Goal: Contribute content: Contribute content

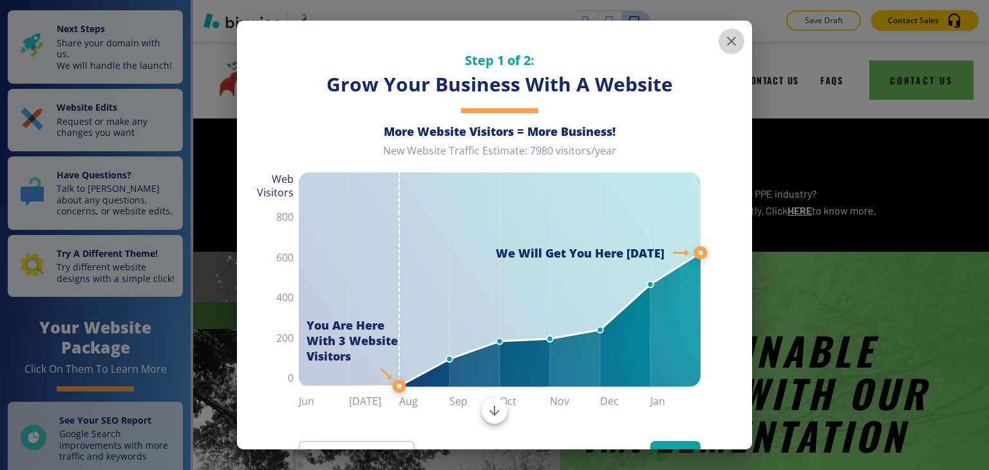
click at [727, 40] on icon "button" at bounding box center [731, 41] width 9 height 9
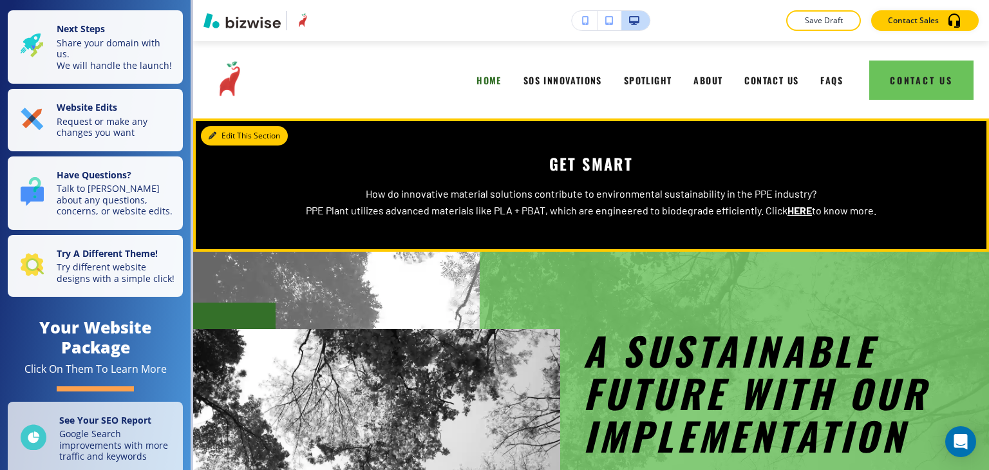
click at [220, 126] on button "Edit This Section" at bounding box center [244, 135] width 87 height 19
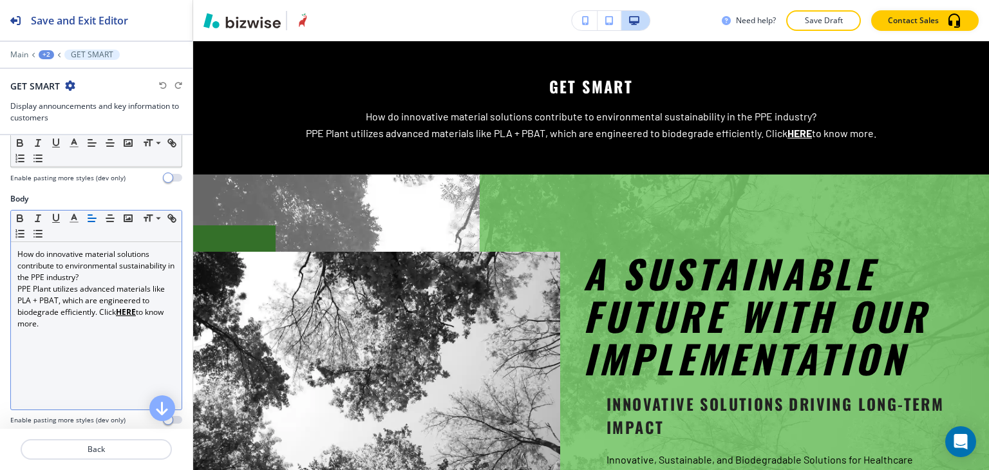
scroll to position [193, 0]
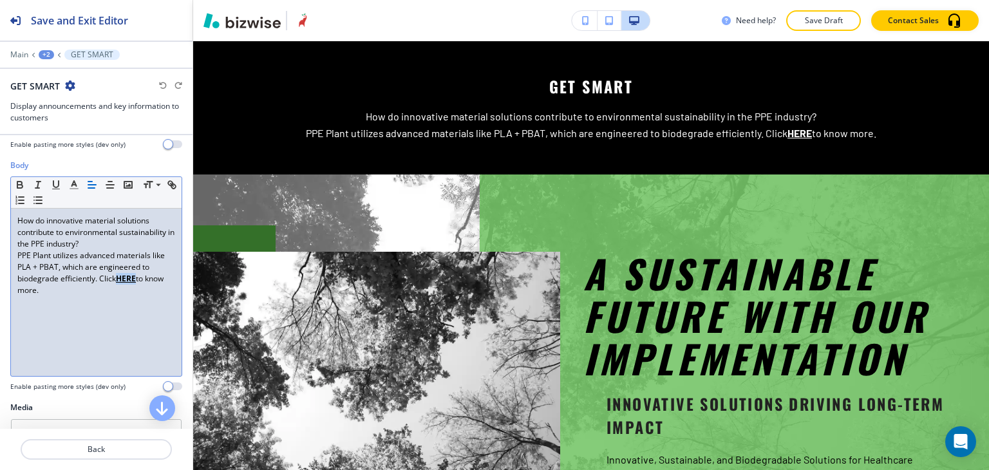
drag, startPoint x: 137, startPoint y: 279, endPoint x: 120, endPoint y: 279, distance: 17.4
click at [120, 279] on p "PPE Plant utilizes advanced materials like PLA + PBAT, which are engineered to …" at bounding box center [96, 273] width 158 height 46
click at [47, 57] on div "+2" at bounding box center [46, 54] width 15 height 9
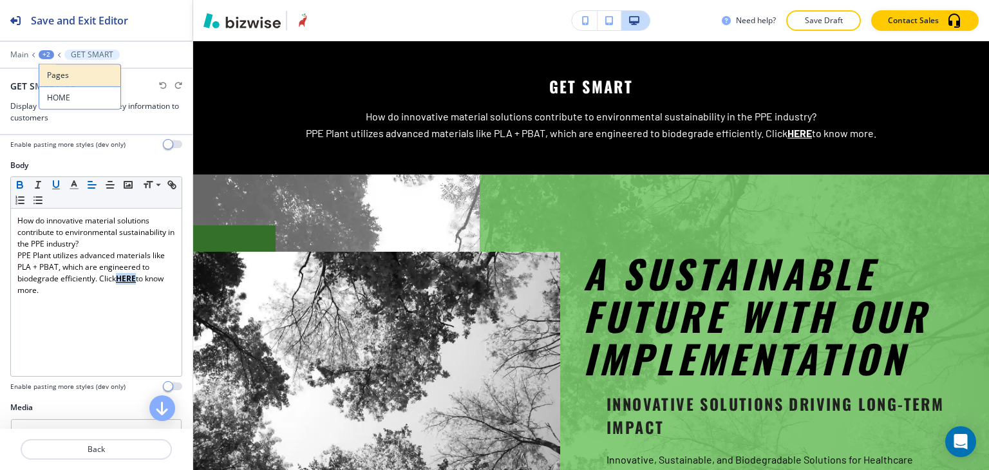
click at [55, 77] on p "Pages" at bounding box center [80, 76] width 66 height 12
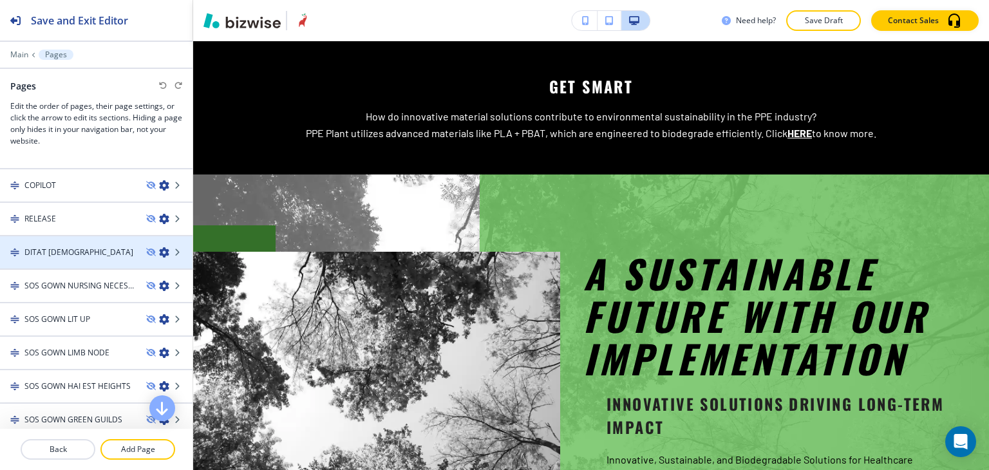
scroll to position [258, 0]
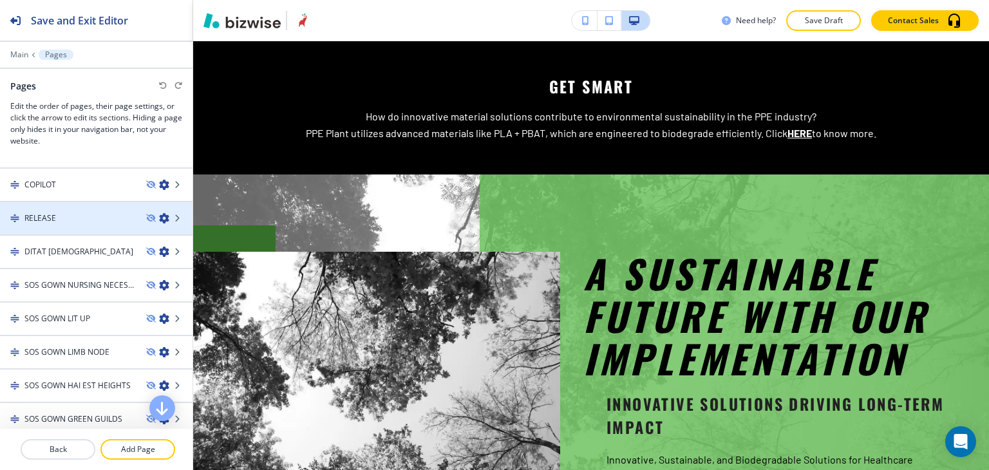
click at [90, 227] on div at bounding box center [96, 229] width 193 height 10
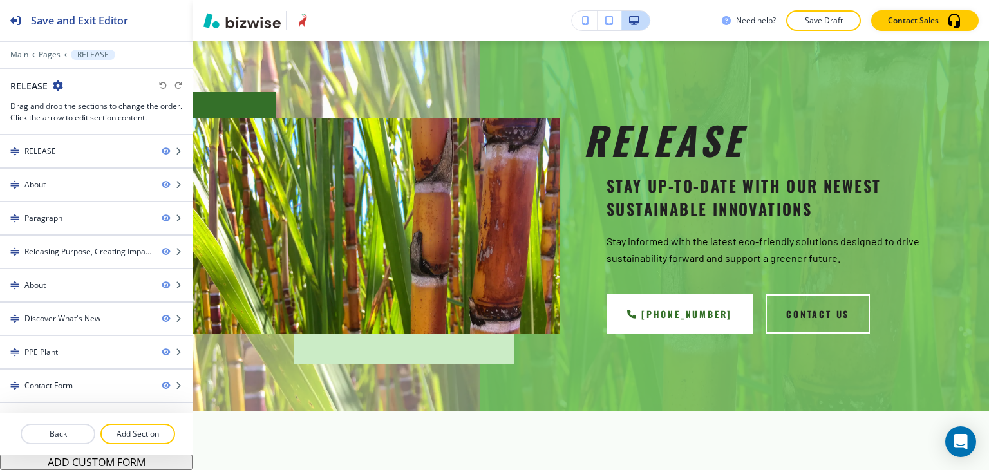
scroll to position [0, 0]
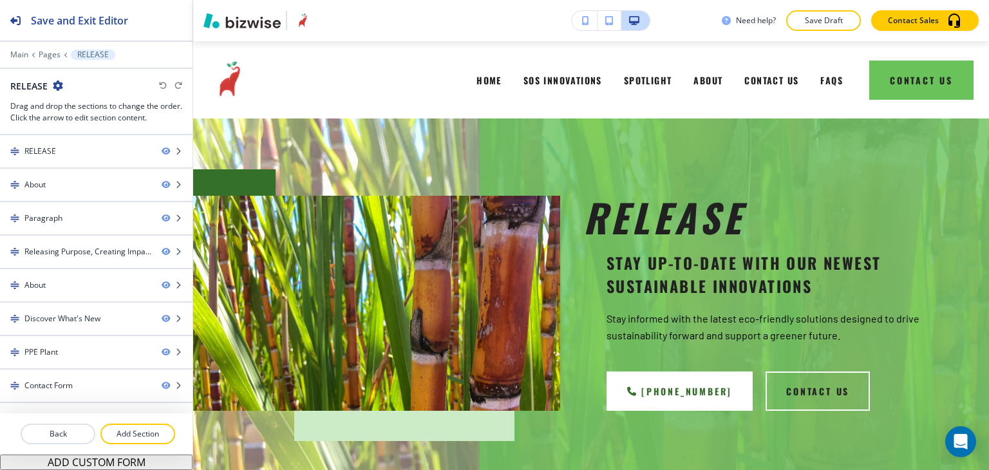
click at [60, 88] on icon "button" at bounding box center [58, 86] width 10 height 10
click at [68, 106] on p "Edit Page Settings" at bounding box center [94, 108] width 66 height 12
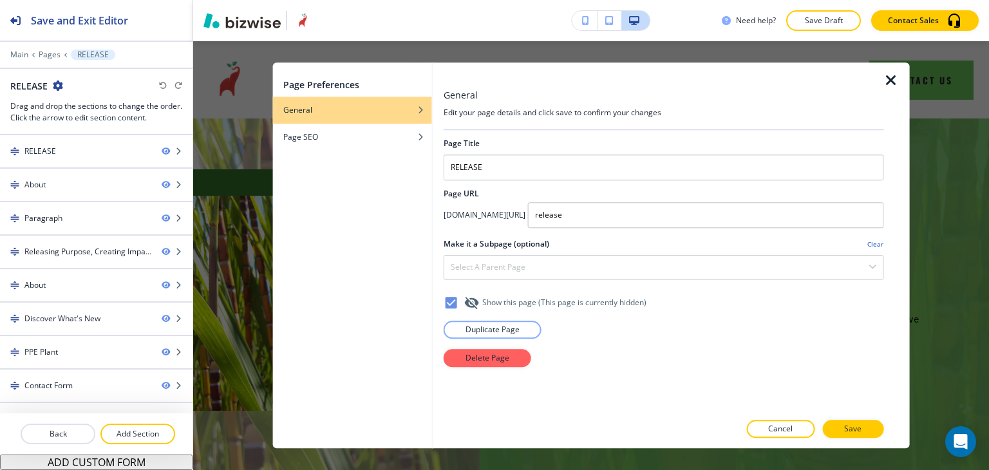
click at [453, 215] on h4 "app.bizwise.com/preview?id=ike60fz2kbxp/" at bounding box center [485, 215] width 82 height 12
copy div "app.bizwise.com/preview?id=ike60fz2kbxp/"
click at [55, 57] on p "Pages" at bounding box center [50, 54] width 22 height 9
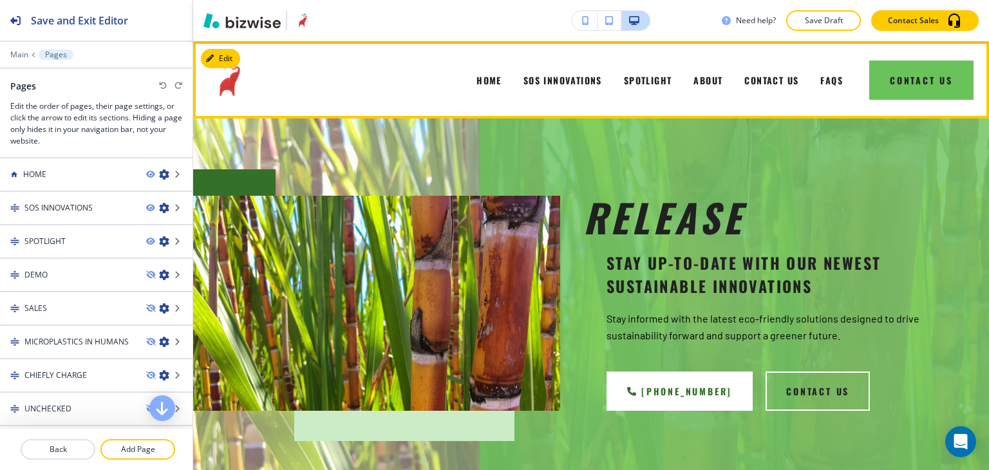
click at [234, 82] on img at bounding box center [229, 80] width 54 height 54
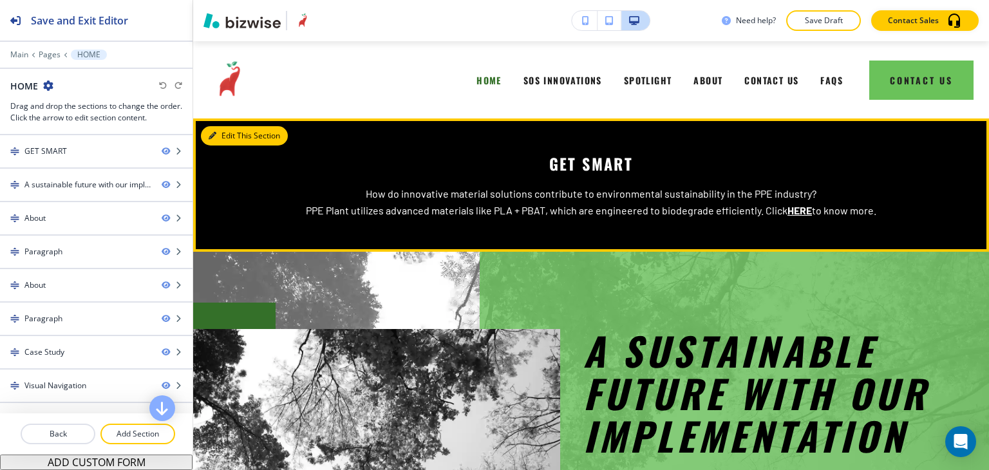
click at [232, 140] on button "Edit This Section" at bounding box center [244, 135] width 87 height 19
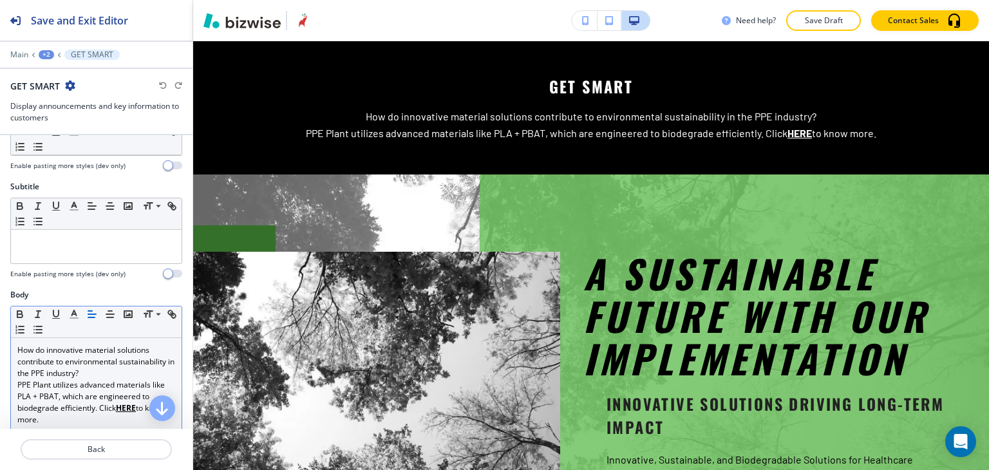
scroll to position [129, 0]
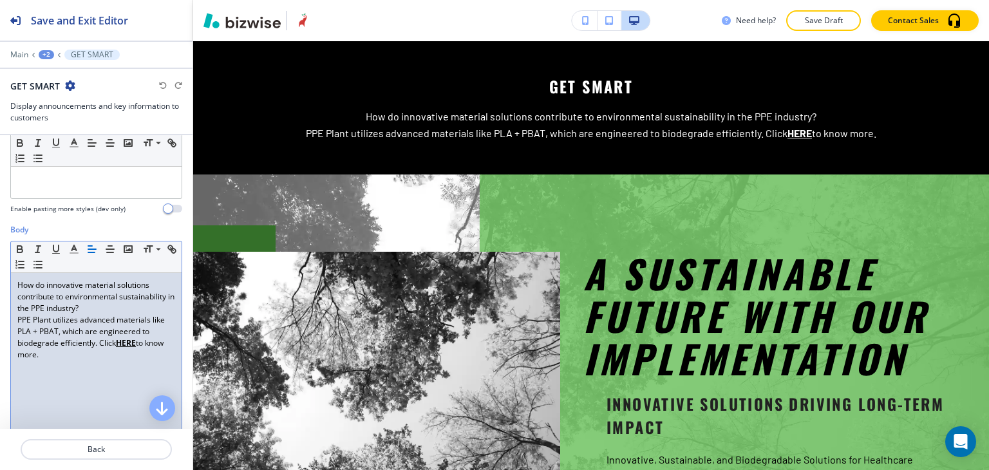
click at [127, 343] on u "HERE" at bounding box center [126, 343] width 20 height 11
click at [171, 253] on icon "button" at bounding box center [173, 251] width 5 height 5
click at [109, 321] on input "HERE" at bounding box center [97, 318] width 77 height 17
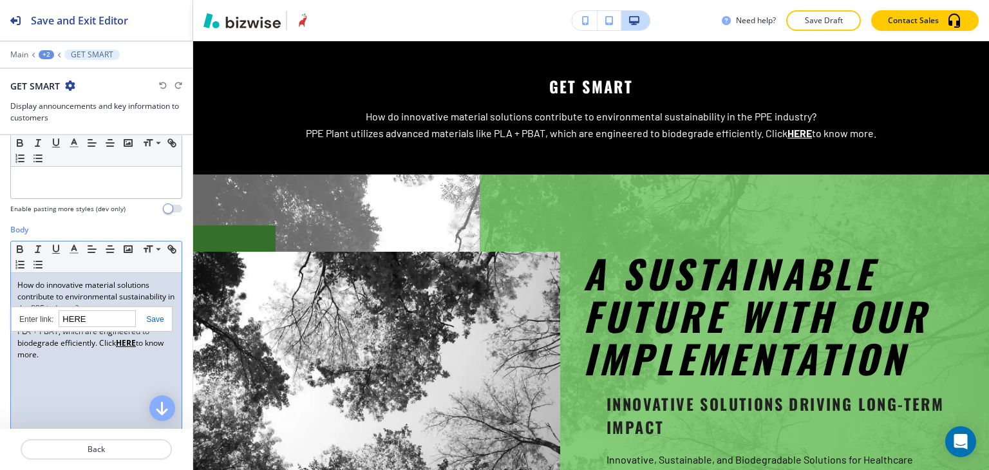
click at [109, 321] on input "HERE" at bounding box center [97, 318] width 77 height 17
paste input "app.bizwise.com/preview?id=ike60fz2kbxp/"
type input "app.bizwise.com/preview?id=ike60fz2kbxp/release"
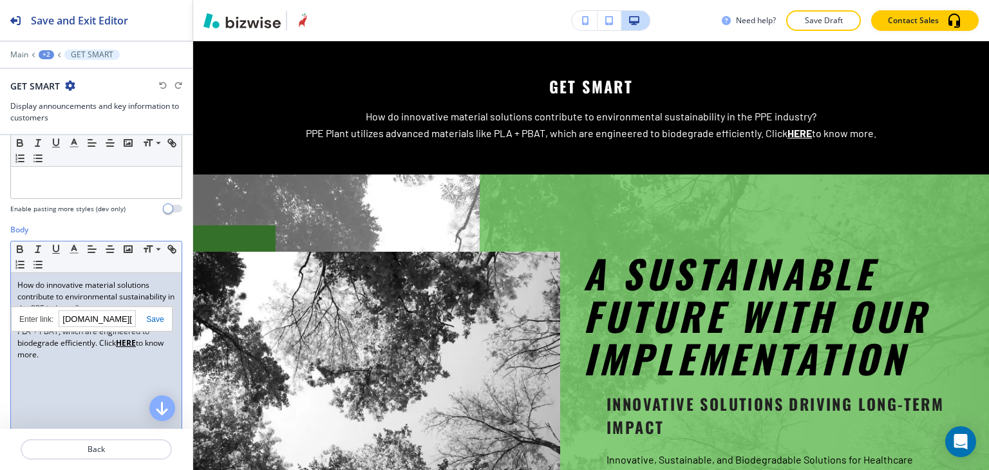
click at [155, 315] on link at bounding box center [150, 319] width 28 height 9
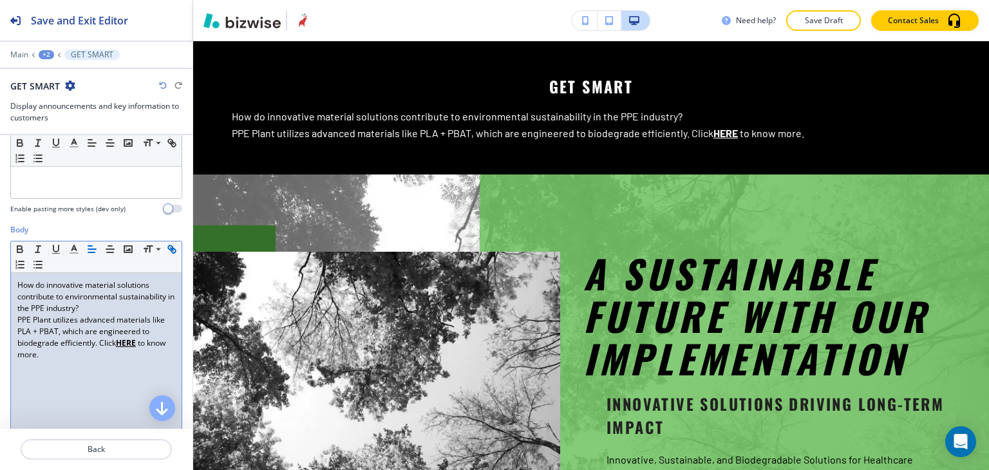
click at [804, 27] on button "Save Draft" at bounding box center [823, 20] width 75 height 21
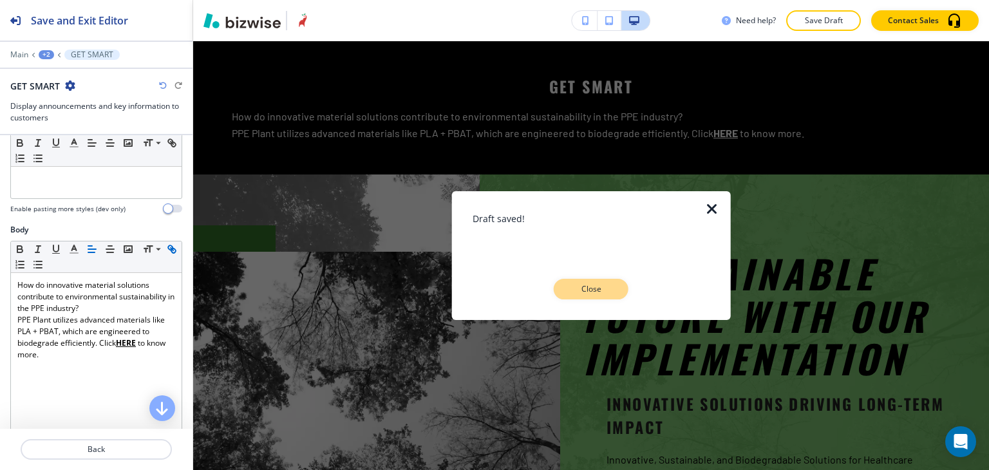
click at [566, 288] on button "Close" at bounding box center [591, 289] width 75 height 21
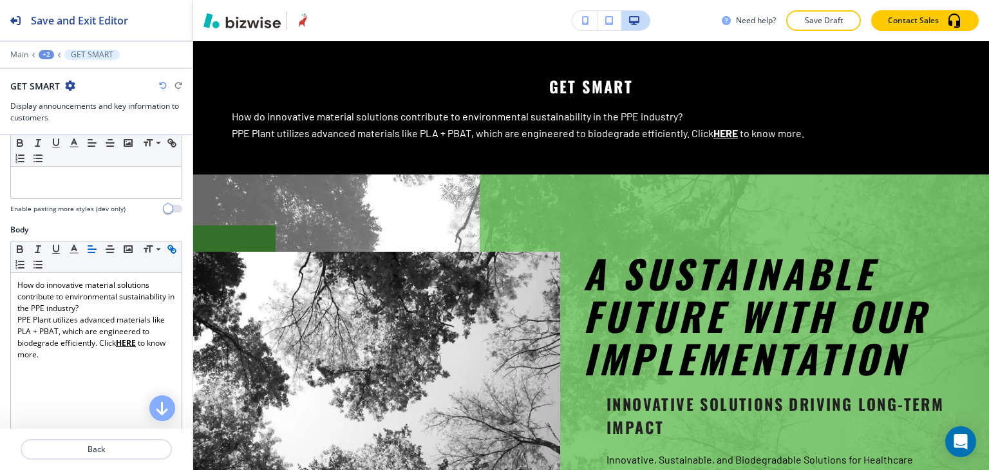
click at [46, 55] on div "+2" at bounding box center [46, 54] width 15 height 9
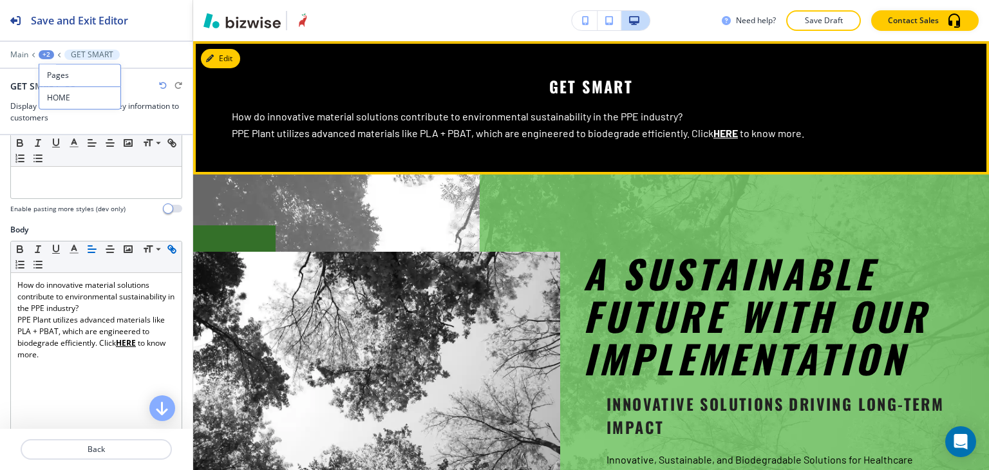
click at [721, 132] on u "HERE" at bounding box center [726, 133] width 24 height 12
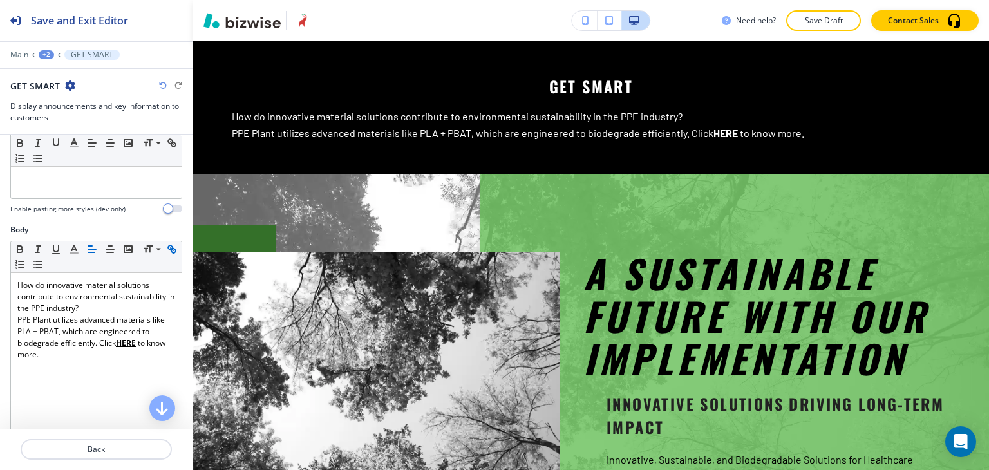
click at [52, 55] on div "+2" at bounding box center [46, 54] width 15 height 9
click at [57, 95] on p "HOME" at bounding box center [80, 98] width 66 height 12
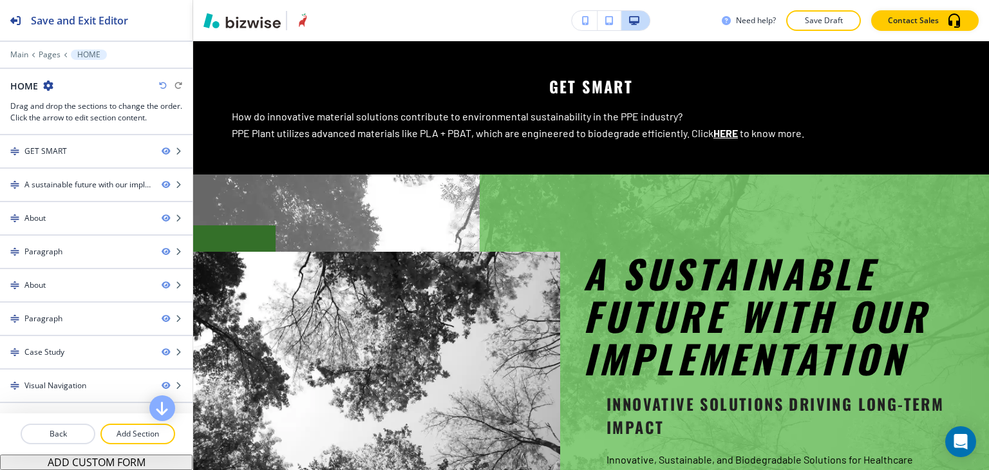
click at [54, 59] on div "Main Pages HOME" at bounding box center [96, 55] width 172 height 10
click at [54, 54] on p "Pages" at bounding box center [50, 54] width 22 height 9
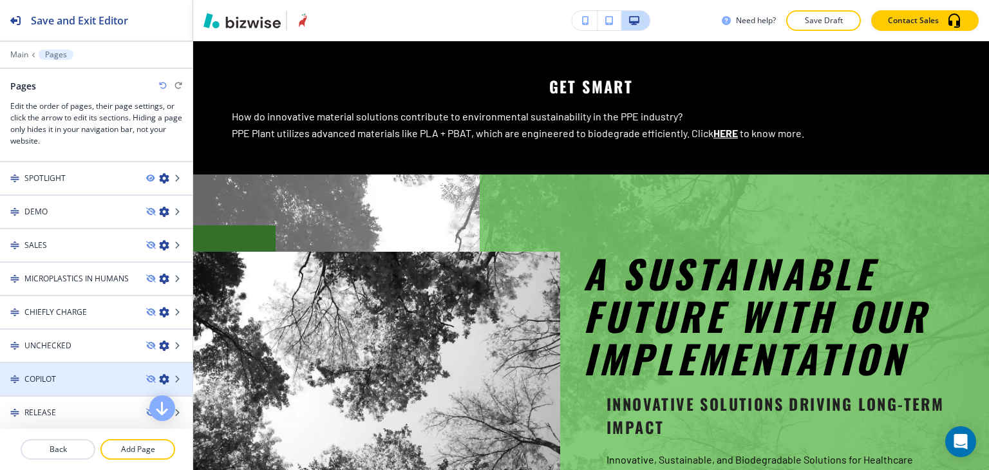
scroll to position [129, 0]
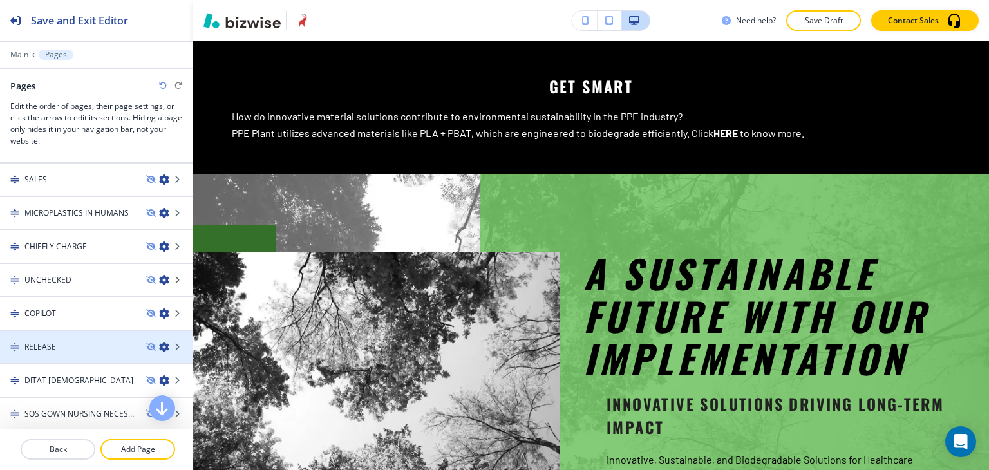
click at [90, 344] on div "RELEASE" at bounding box center [68, 347] width 136 height 12
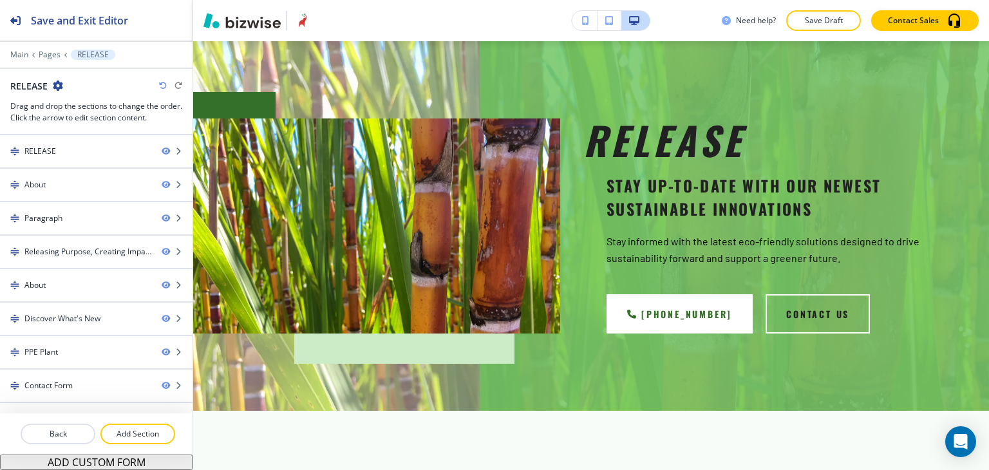
scroll to position [0, 0]
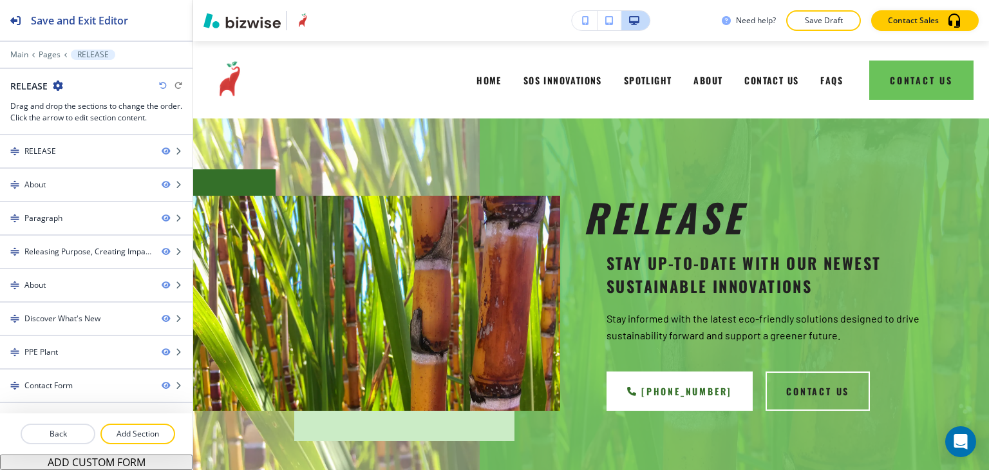
click at [56, 86] on icon "button" at bounding box center [58, 86] width 10 height 10
click at [64, 105] on p "Edit Page Settings" at bounding box center [94, 108] width 66 height 12
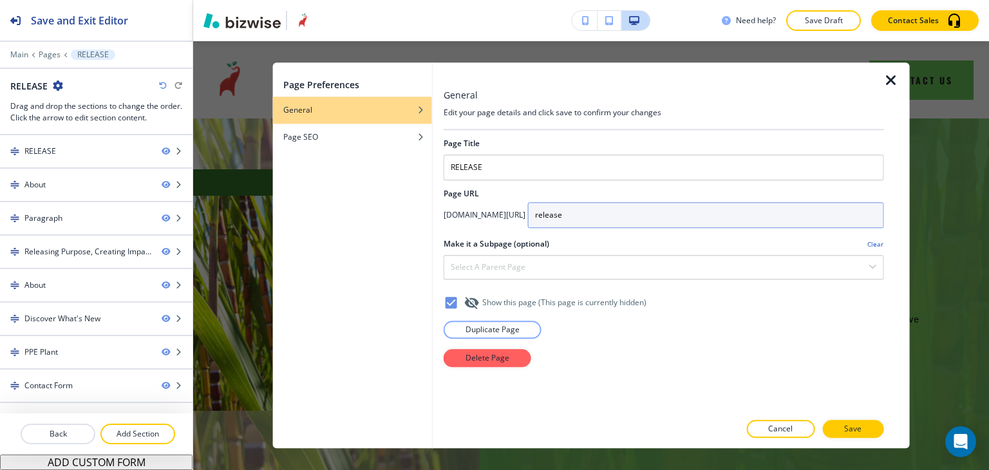
drag, startPoint x: 651, startPoint y: 212, endPoint x: 450, endPoint y: 217, distance: 201.0
click at [450, 217] on div "app.bizwise.com/preview?id=ike60fz2kbxp/ release" at bounding box center [664, 215] width 441 height 26
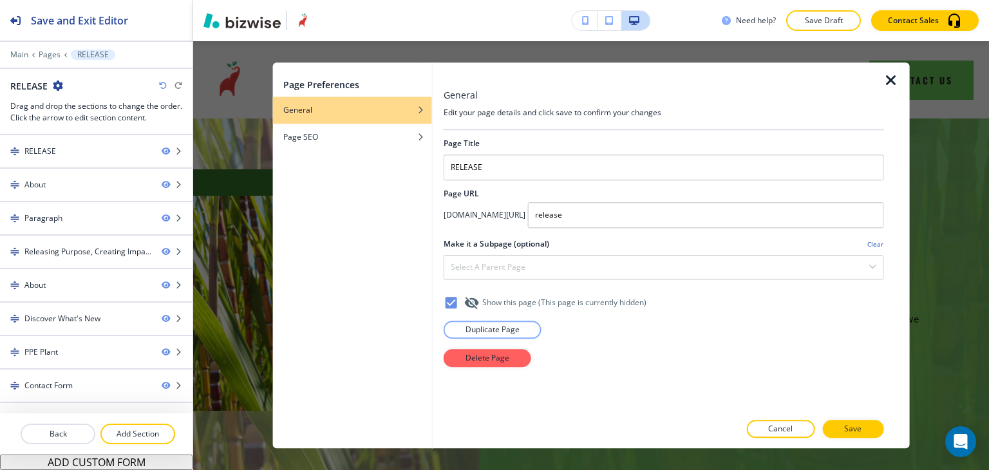
click at [510, 230] on div at bounding box center [664, 233] width 441 height 10
click at [348, 146] on div "button" at bounding box center [352, 147] width 159 height 8
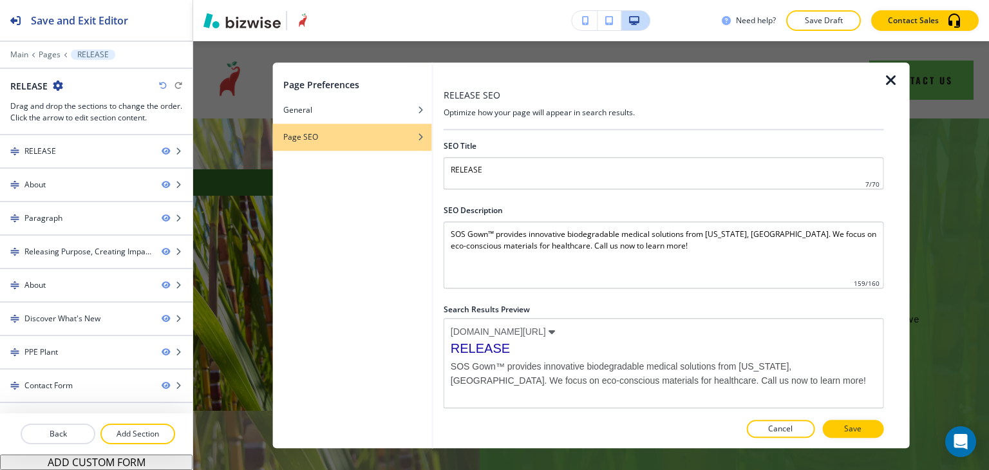
click at [555, 330] on icon at bounding box center [552, 332] width 6 height 10
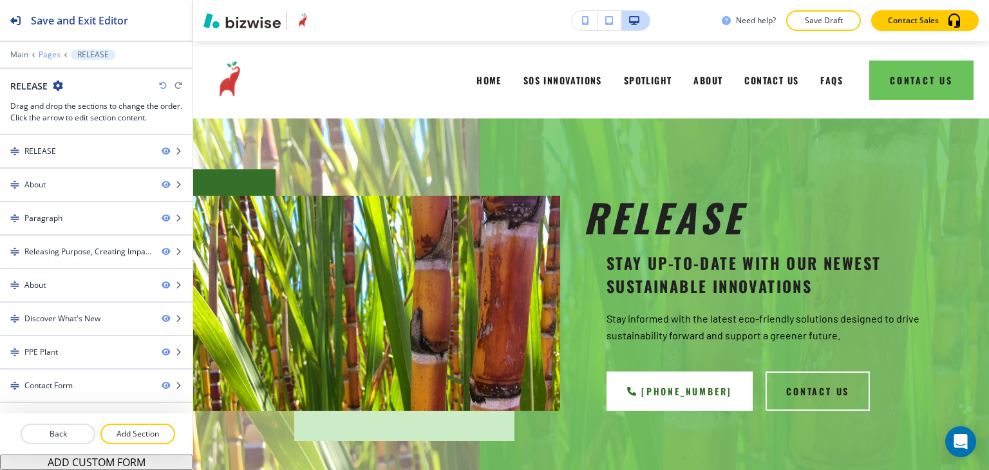
click at [55, 57] on p "Pages" at bounding box center [50, 54] width 22 height 9
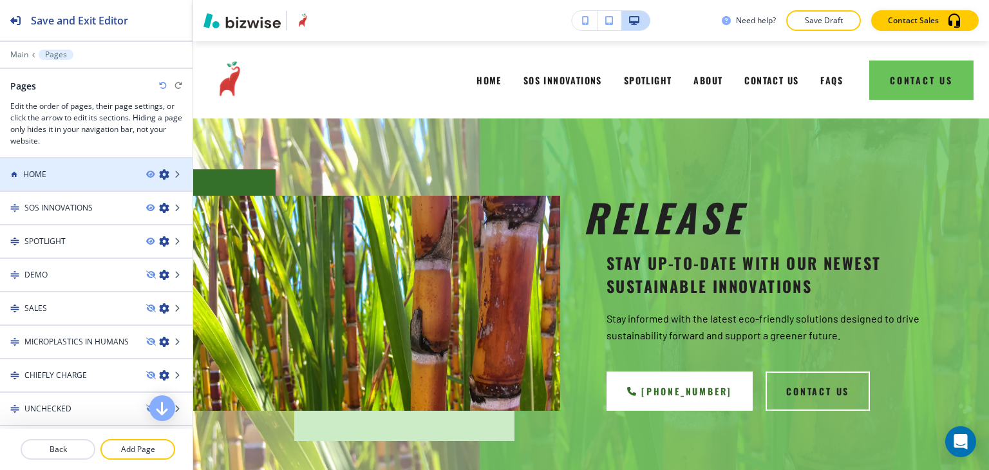
click at [86, 171] on div "HOME" at bounding box center [68, 175] width 136 height 12
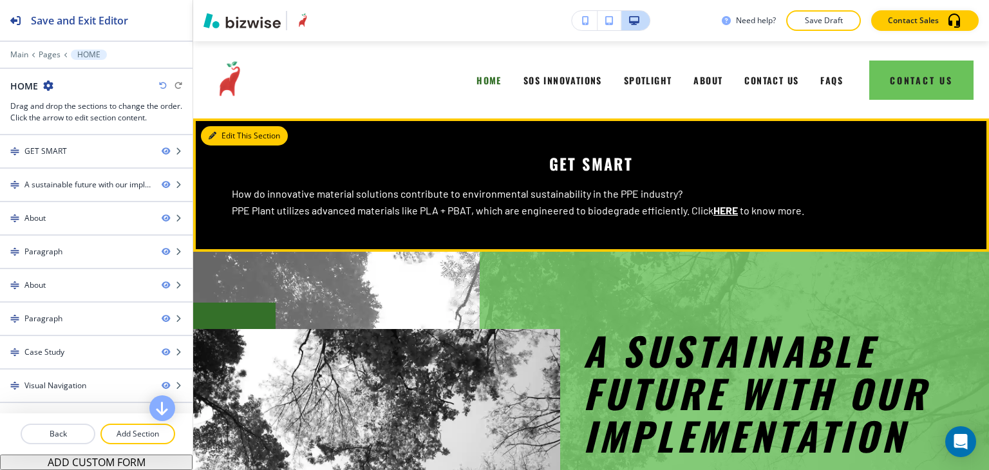
click at [211, 135] on icon "button" at bounding box center [213, 136] width 8 height 8
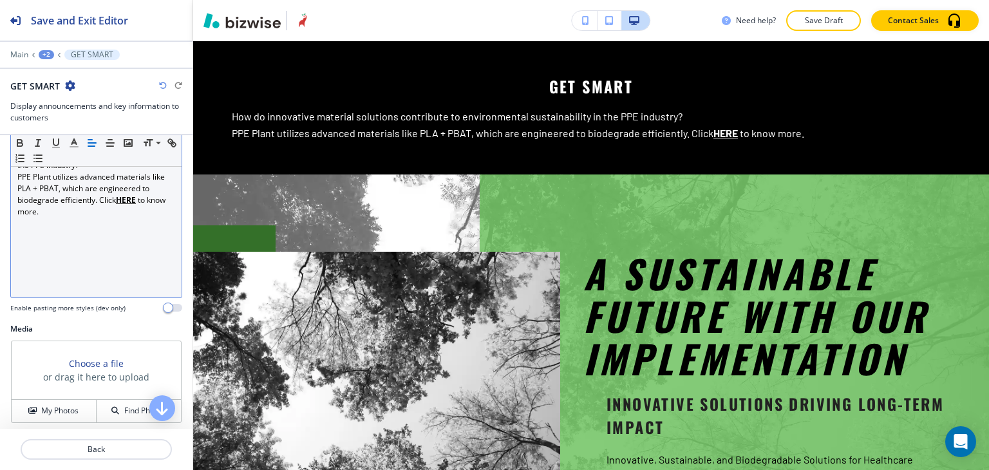
scroll to position [193, 0]
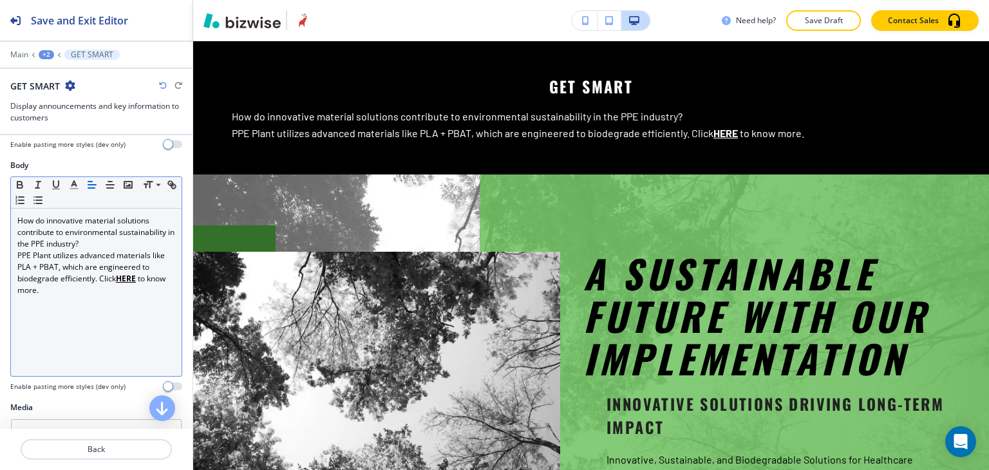
click at [126, 274] on u "HERE" at bounding box center [126, 278] width 20 height 11
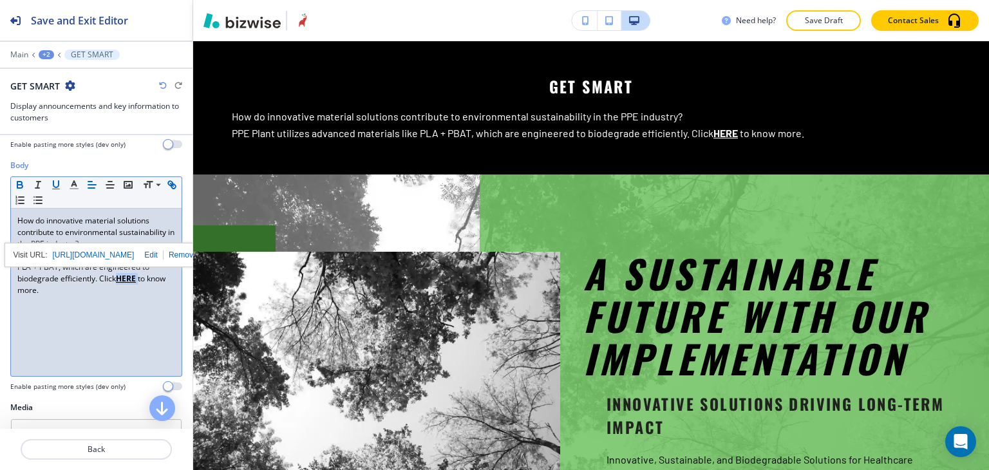
click at [126, 274] on u "HERE" at bounding box center [126, 278] width 20 height 11
click at [135, 251] on link "https://app.bizwise.com/preview?id=ike60fz2kbxp/release" at bounding box center [94, 255] width 82 height 17
click at [132, 278] on u "HERE" at bounding box center [126, 278] width 20 height 11
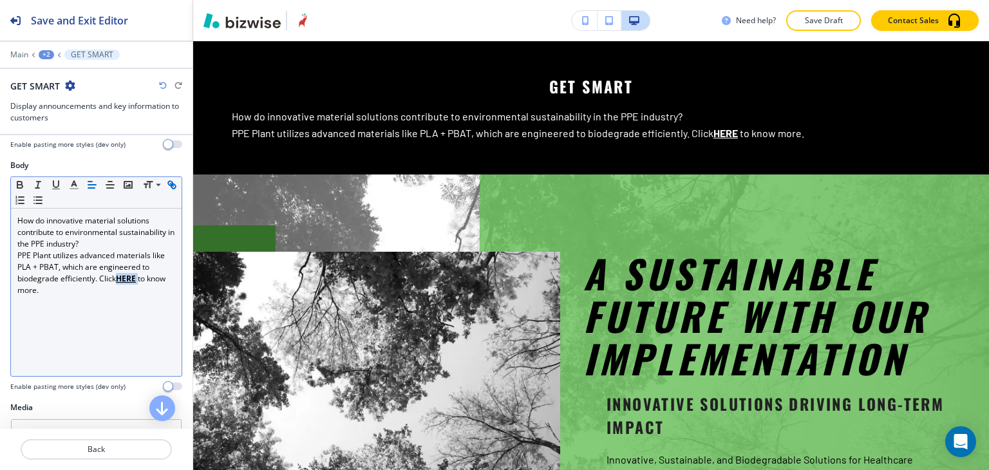
click at [166, 191] on icon "button" at bounding box center [172, 185] width 12 height 12
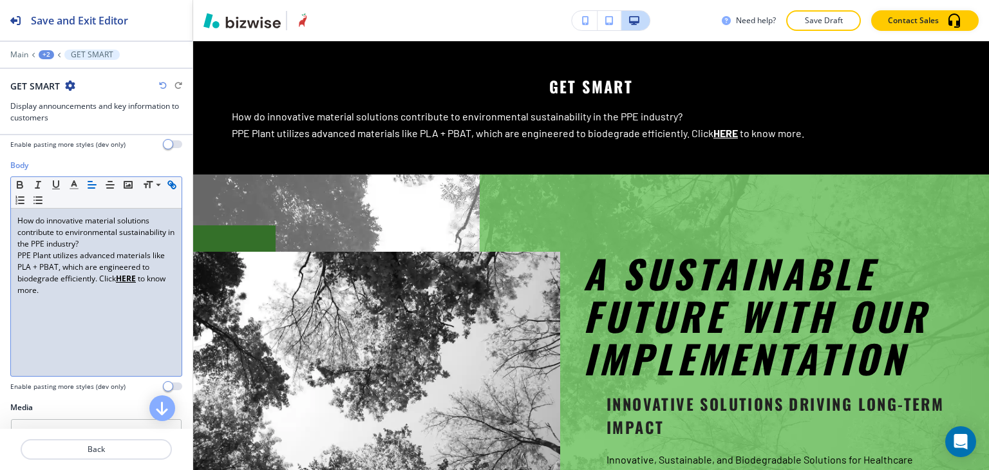
click at [171, 189] on icon "button" at bounding box center [173, 186] width 5 height 5
click at [99, 251] on input "HERE" at bounding box center [97, 254] width 77 height 17
click at [99, 252] on input "HERE" at bounding box center [97, 254] width 77 height 17
click at [98, 252] on input "HERE" at bounding box center [97, 254] width 77 height 17
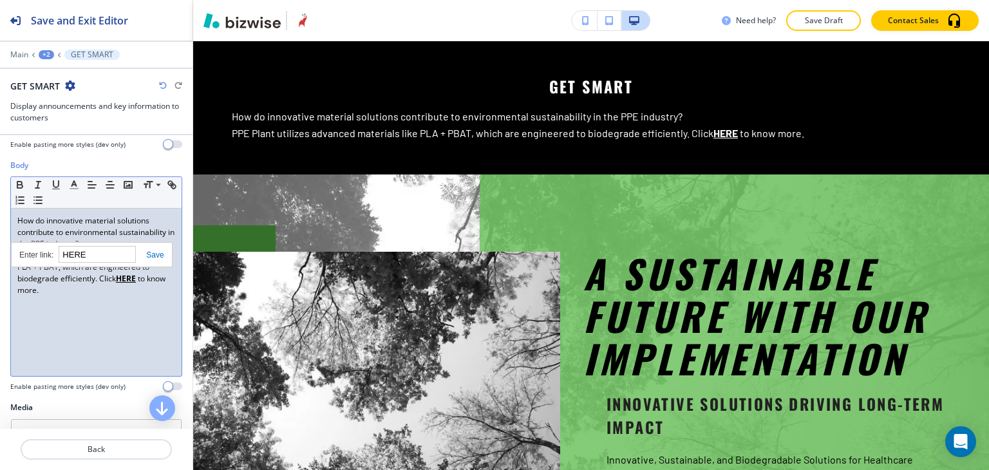
click at [98, 252] on input "HERE" at bounding box center [97, 254] width 77 height 17
click at [157, 251] on link at bounding box center [150, 255] width 28 height 9
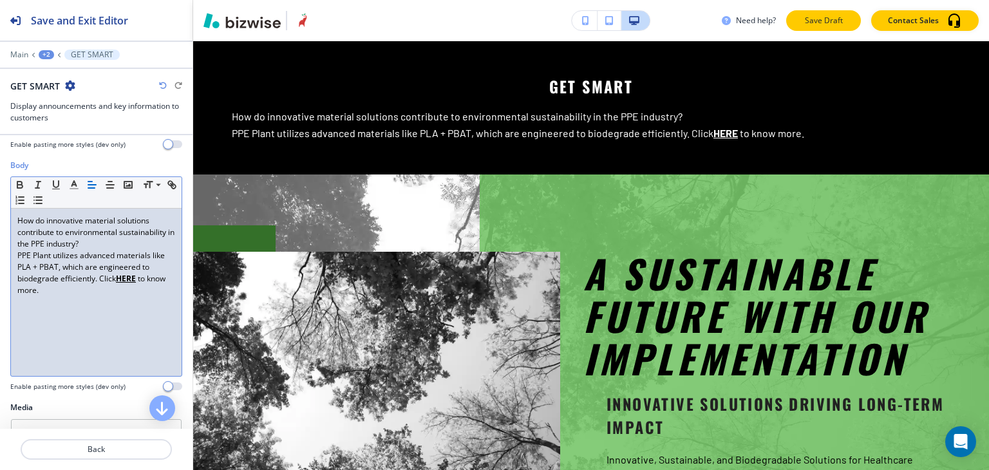
click at [837, 22] on p "Save Draft" at bounding box center [823, 21] width 41 height 12
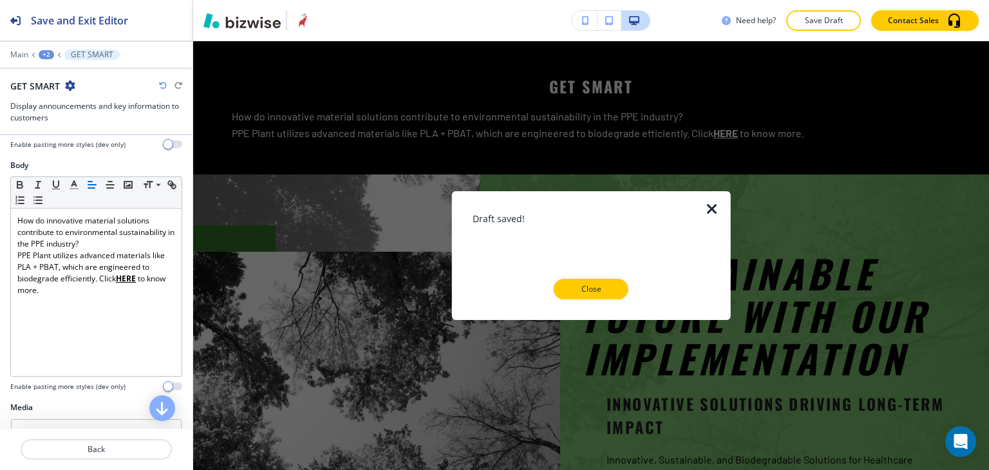
drag, startPoint x: 595, startPoint y: 294, endPoint x: 603, endPoint y: 278, distance: 17.9
click at [596, 295] on button "Close" at bounding box center [591, 289] width 75 height 21
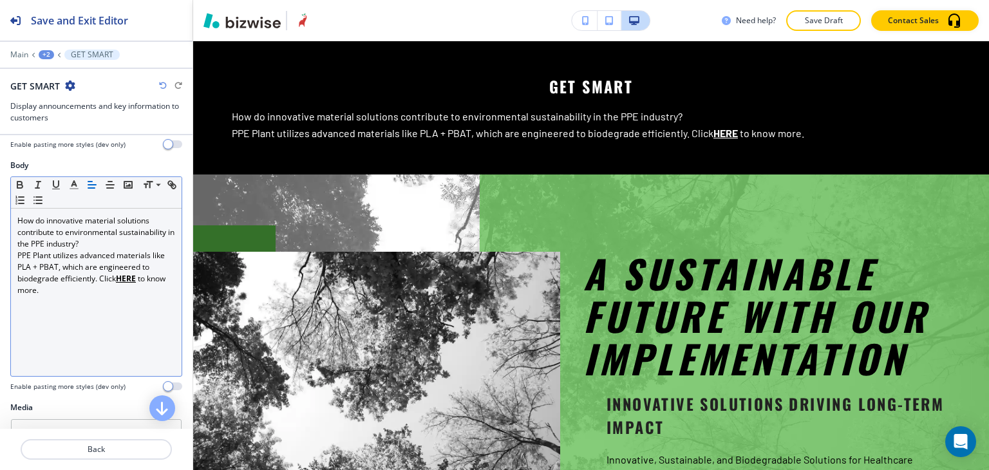
click at [97, 343] on div "How do innovative material solutions contribute to environmental sustainability…" at bounding box center [96, 292] width 171 height 167
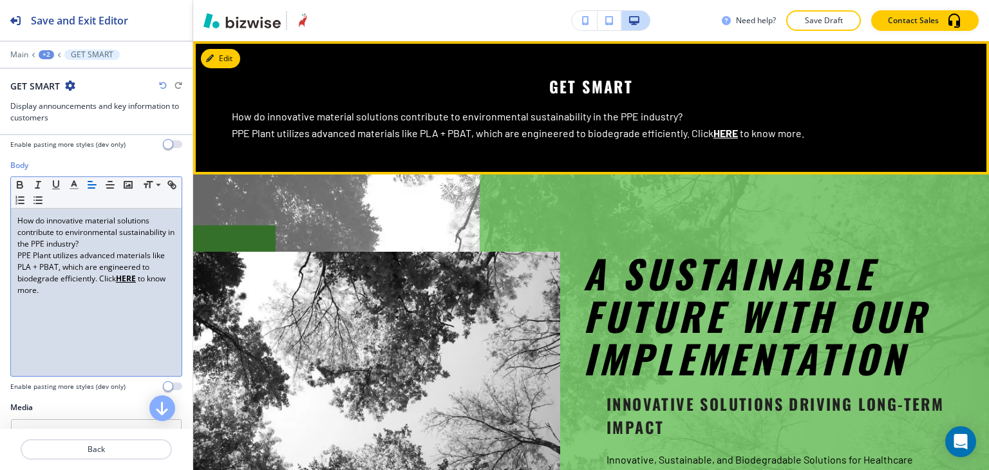
click at [720, 133] on u "HERE" at bounding box center [726, 133] width 24 height 12
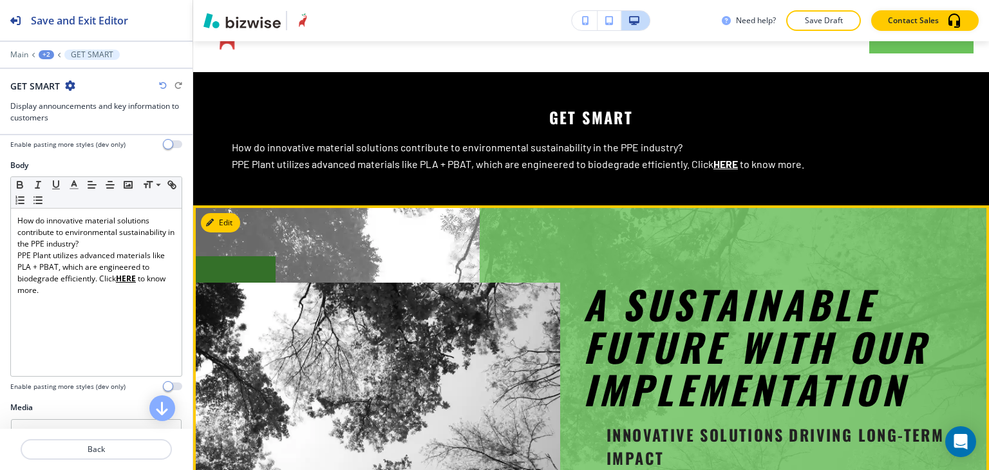
scroll to position [0, 0]
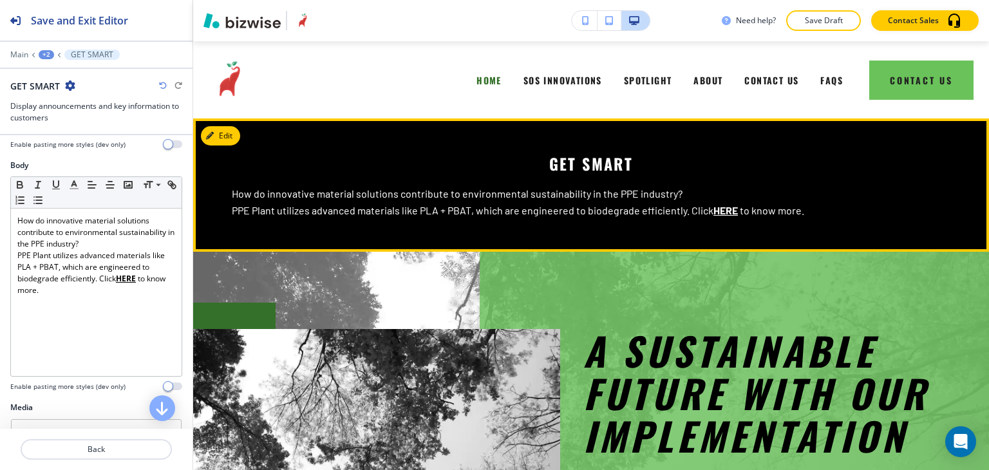
click at [720, 210] on u "HERE" at bounding box center [726, 210] width 24 height 12
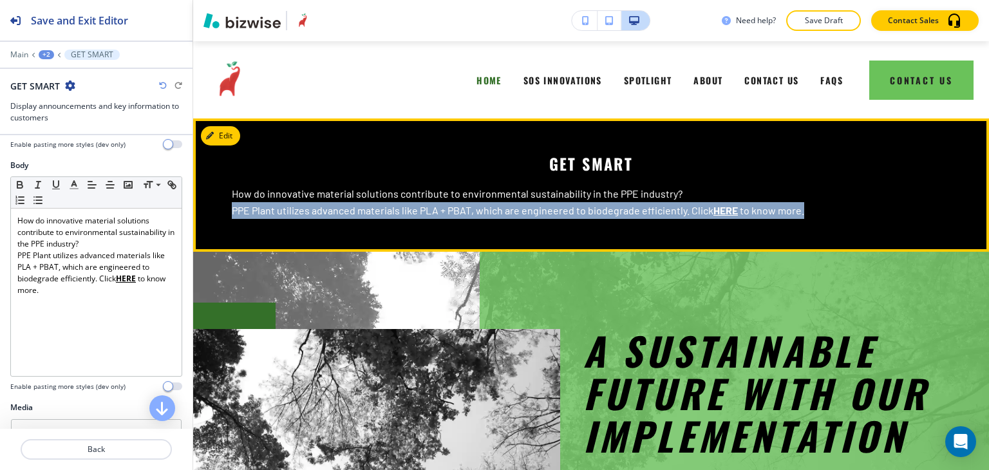
click at [721, 210] on u "HERE" at bounding box center [726, 210] width 24 height 12
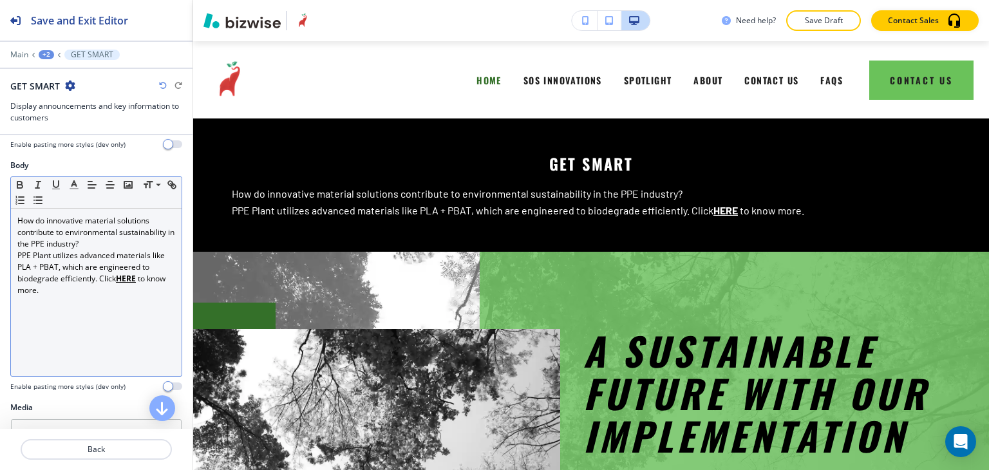
click at [124, 274] on u "HERE" at bounding box center [126, 278] width 20 height 11
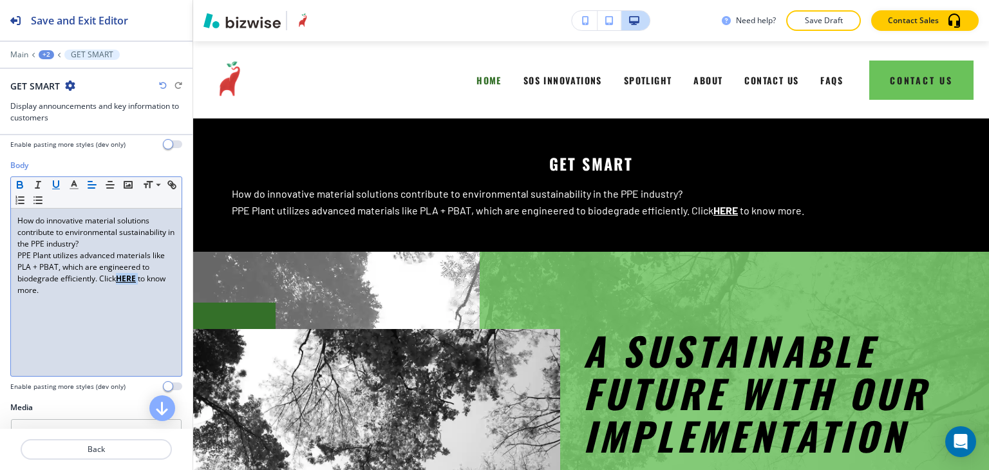
click at [124, 274] on u "HERE" at bounding box center [126, 278] width 20 height 11
click at [132, 281] on u "HERE" at bounding box center [126, 278] width 20 height 11
click at [132, 278] on u "HERE" at bounding box center [126, 278] width 20 height 11
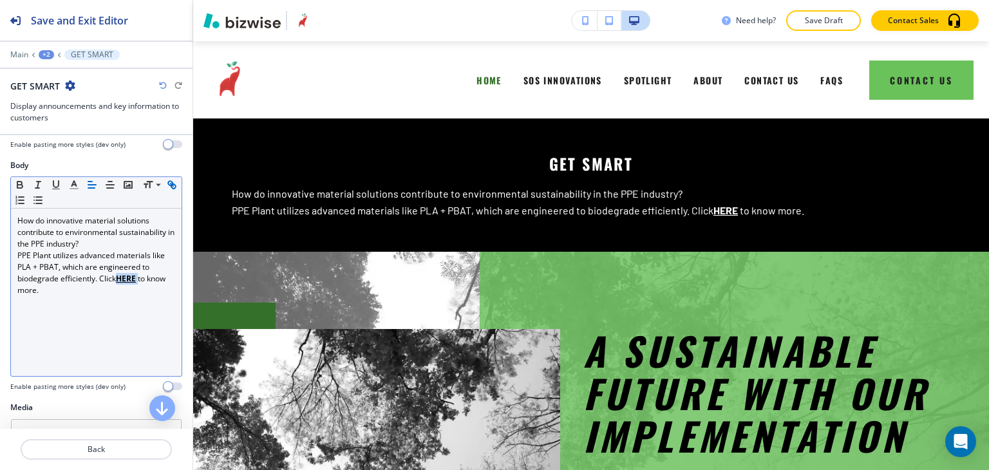
click at [166, 191] on icon "button" at bounding box center [172, 185] width 12 height 12
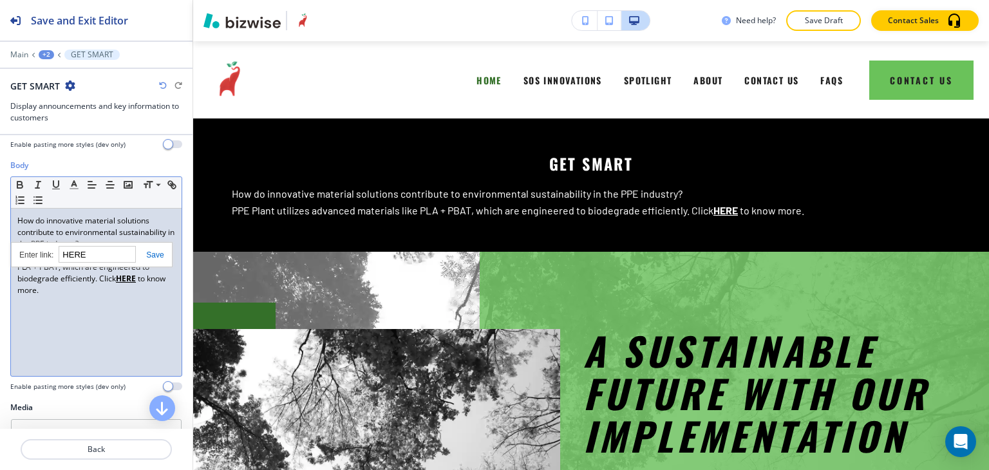
click at [97, 256] on input "HERE" at bounding box center [97, 254] width 77 height 17
click at [113, 256] on input "HERE" at bounding box center [97, 254] width 77 height 17
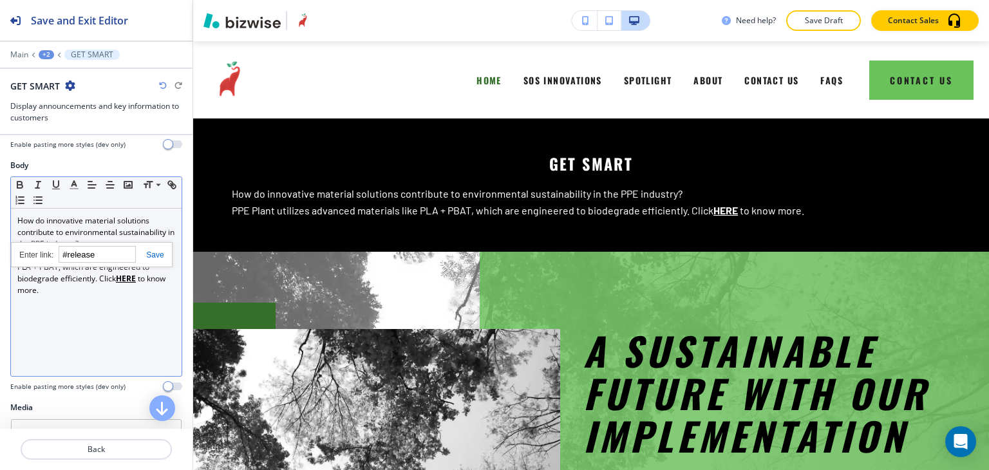
click at [153, 251] on link at bounding box center [150, 255] width 28 height 9
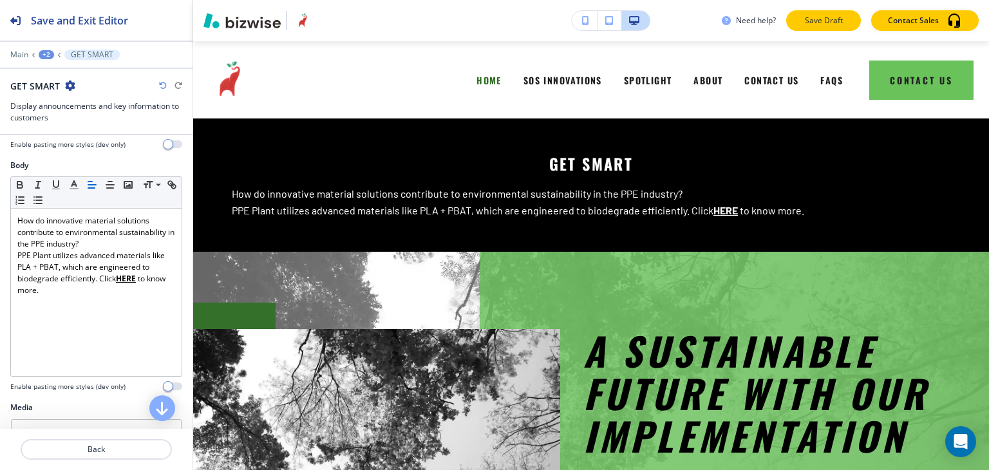
click at [813, 21] on p "Save Draft" at bounding box center [823, 21] width 41 height 12
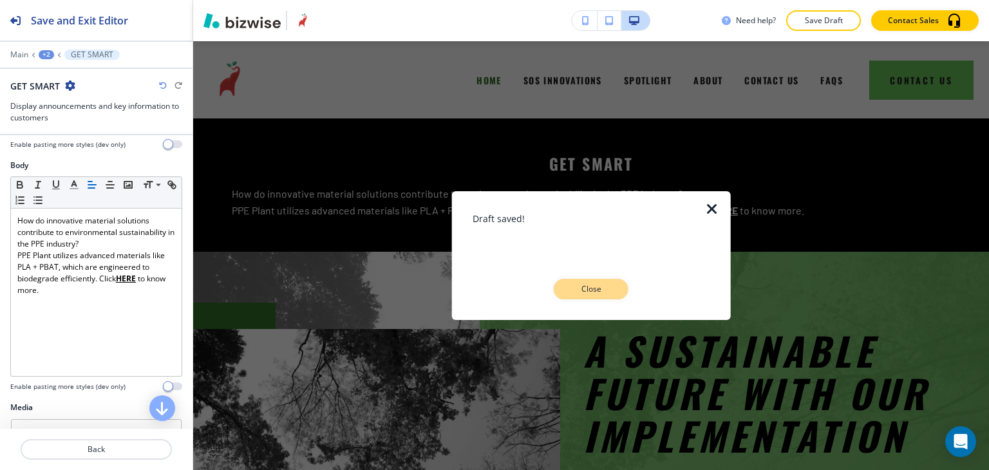
click at [616, 281] on button "Close" at bounding box center [591, 289] width 75 height 21
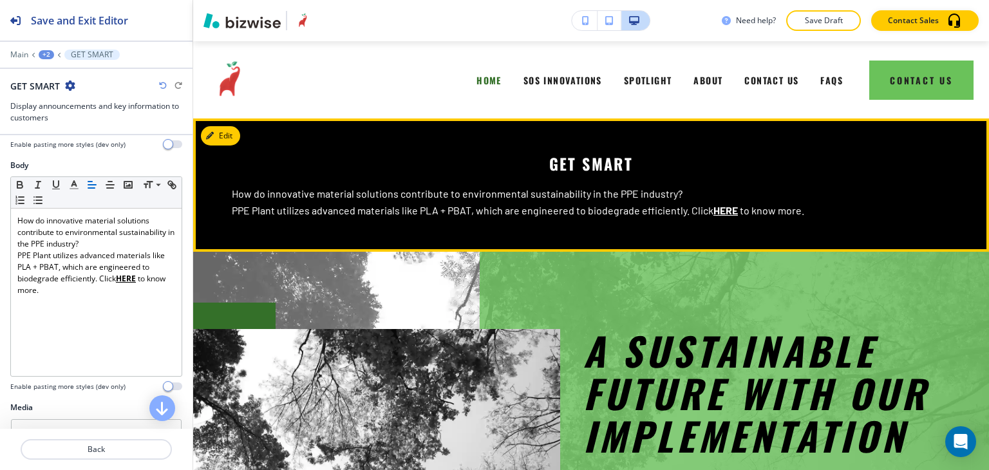
click at [723, 212] on u "HERE" at bounding box center [726, 210] width 24 height 12
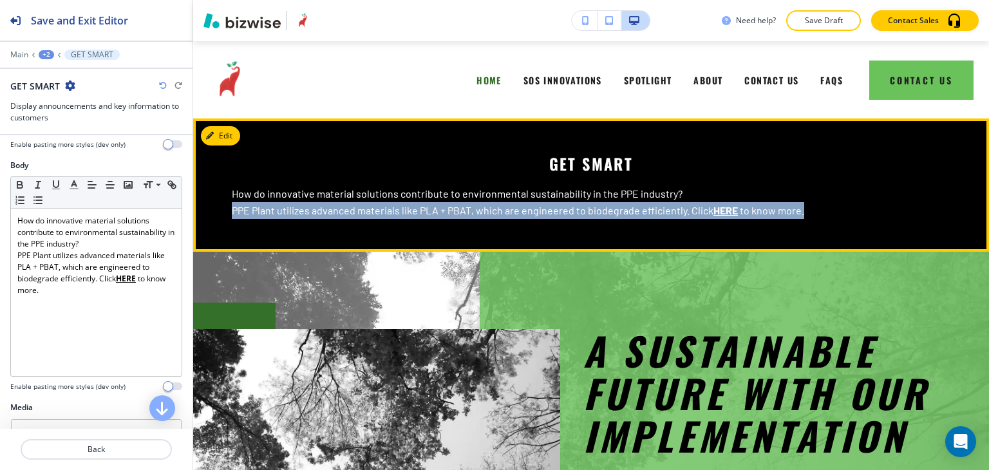
click at [723, 211] on u "HERE" at bounding box center [726, 210] width 24 height 12
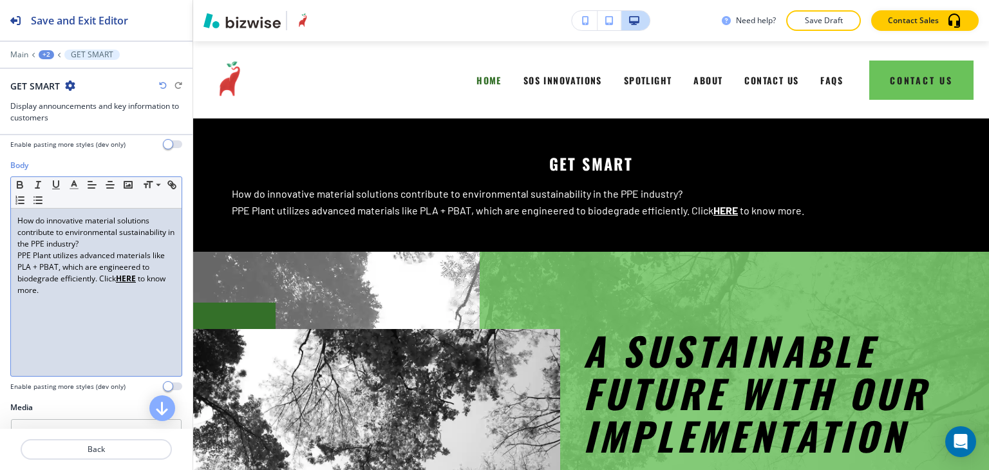
click at [93, 310] on div "How do innovative material solutions contribute to environmental sustainability…" at bounding box center [96, 292] width 171 height 167
click at [127, 279] on u "HERE" at bounding box center [126, 278] width 20 height 11
click at [168, 186] on icon "button" at bounding box center [170, 183] width 5 height 5
type input "HERE"
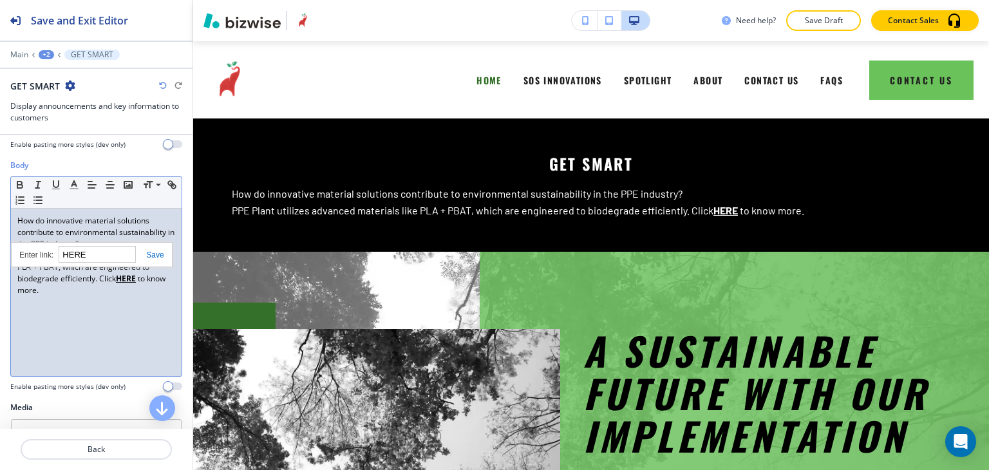
click at [111, 248] on input "HERE" at bounding box center [97, 254] width 77 height 17
drag, startPoint x: 91, startPoint y: 258, endPoint x: 51, endPoint y: 249, distance: 40.9
click at [90, 258] on input "HERE" at bounding box center [97, 254] width 77 height 17
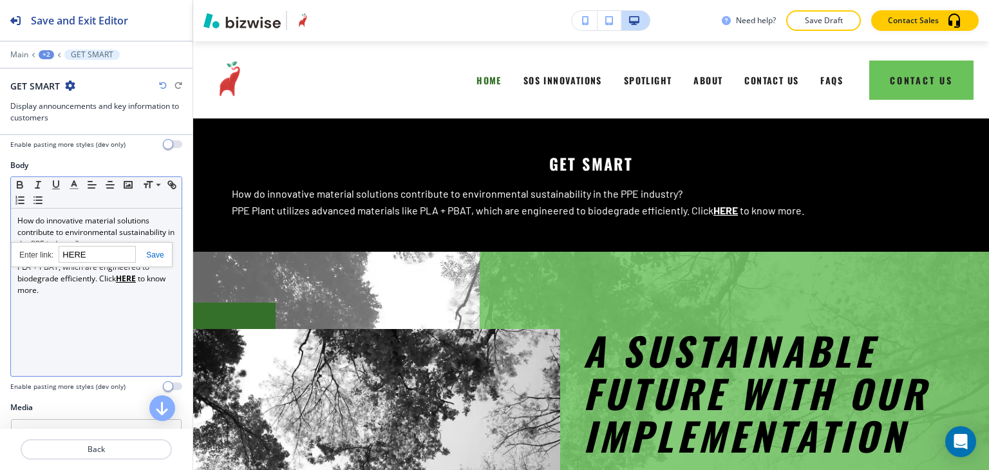
click at [31, 255] on div "https://app.bizwise.com/preview?id=ike60fz2kbxp/release HERE" at bounding box center [92, 254] width 162 height 25
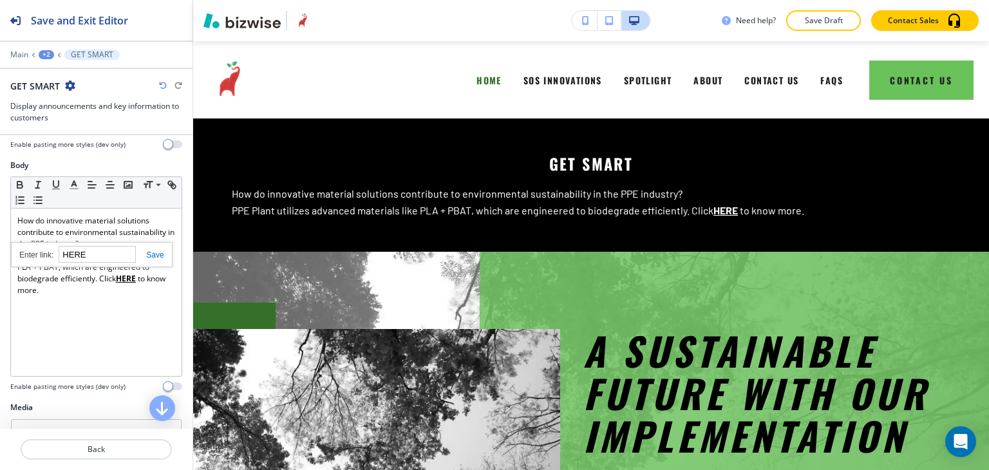
click at [39, 50] on button "+2" at bounding box center [46, 54] width 15 height 9
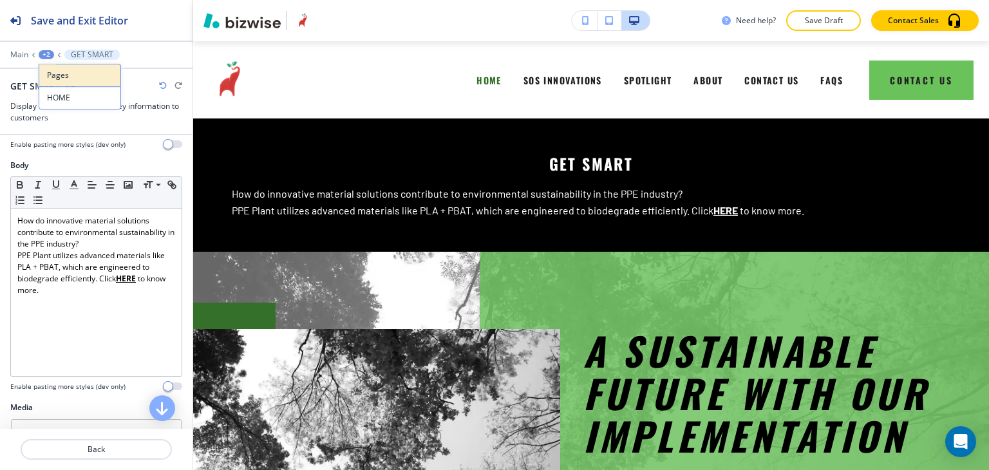
click at [53, 71] on p "Pages" at bounding box center [80, 76] width 66 height 12
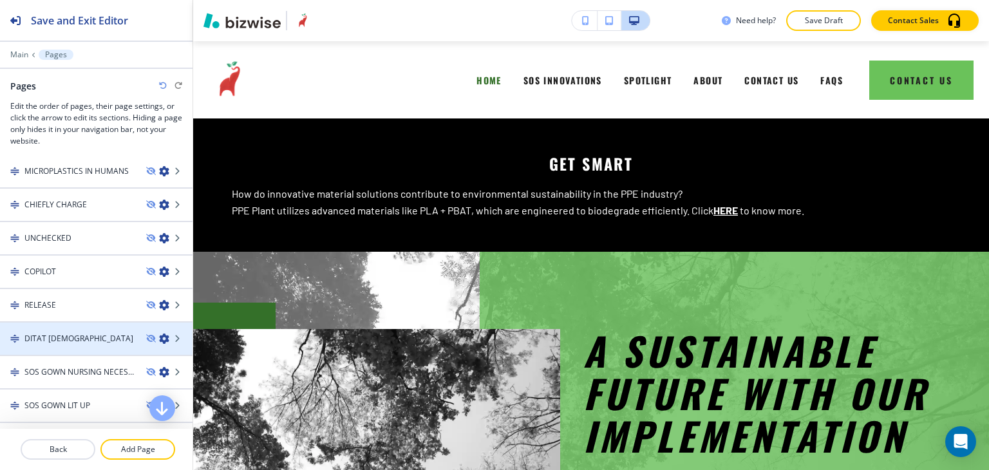
scroll to position [193, 0]
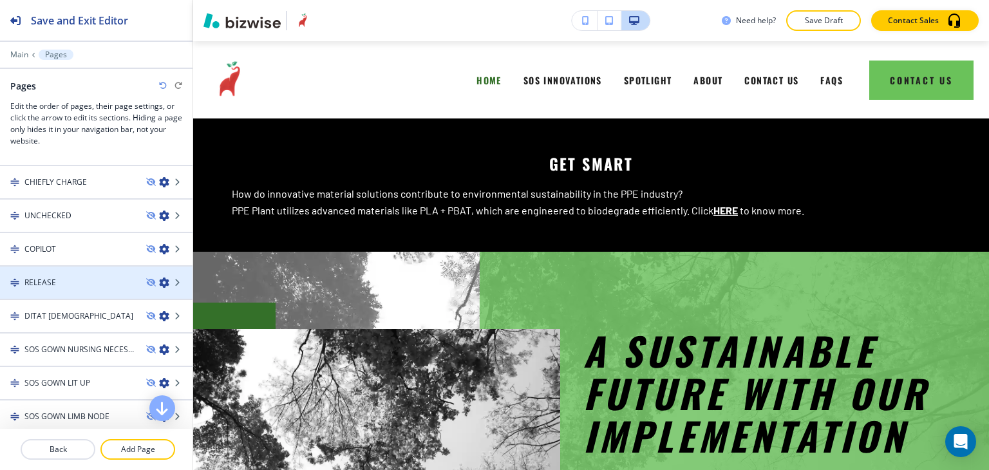
click at [159, 279] on icon "button" at bounding box center [164, 283] width 10 height 10
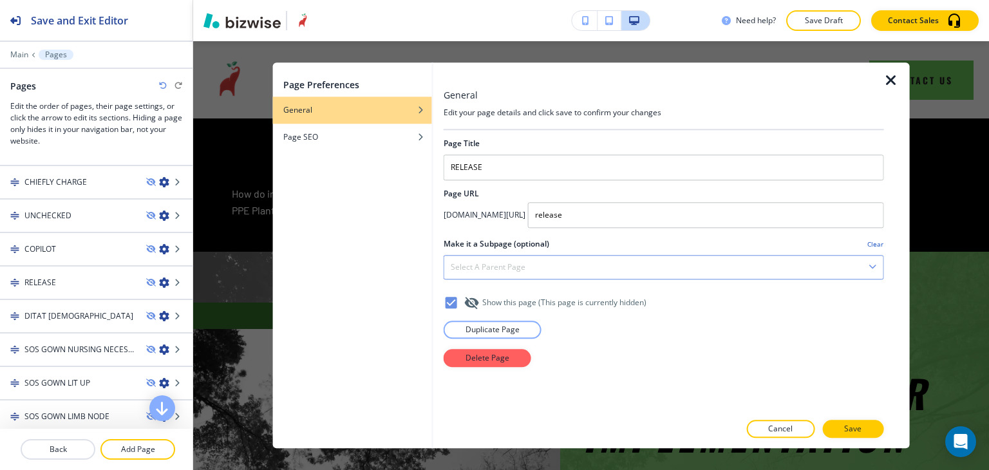
click at [665, 268] on div "Select a parent page" at bounding box center [663, 267] width 439 height 23
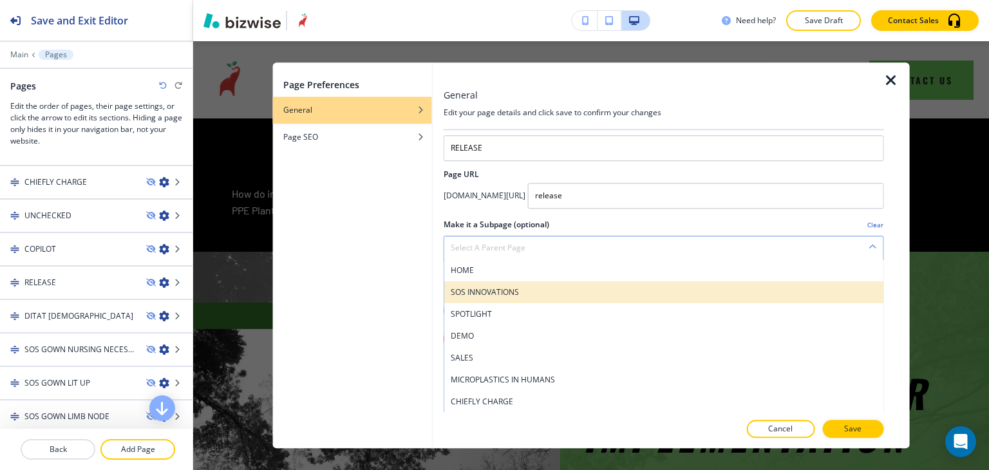
scroll to position [0, 0]
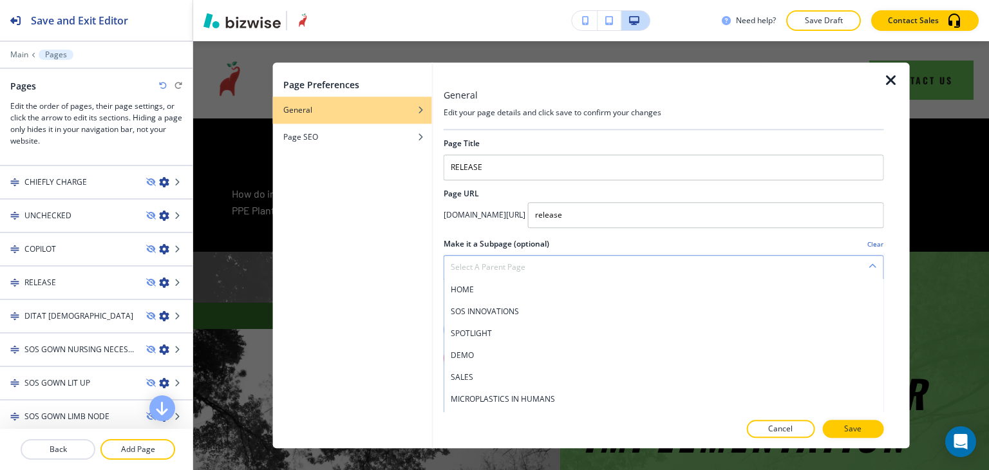
click at [613, 263] on div "Select a parent page" at bounding box center [663, 267] width 439 height 23
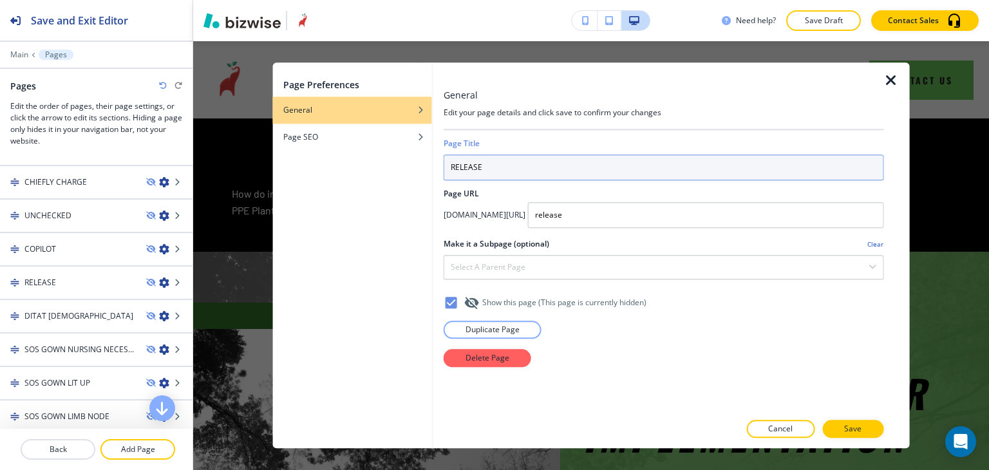
click at [518, 170] on input "RELEASE" at bounding box center [664, 168] width 441 height 26
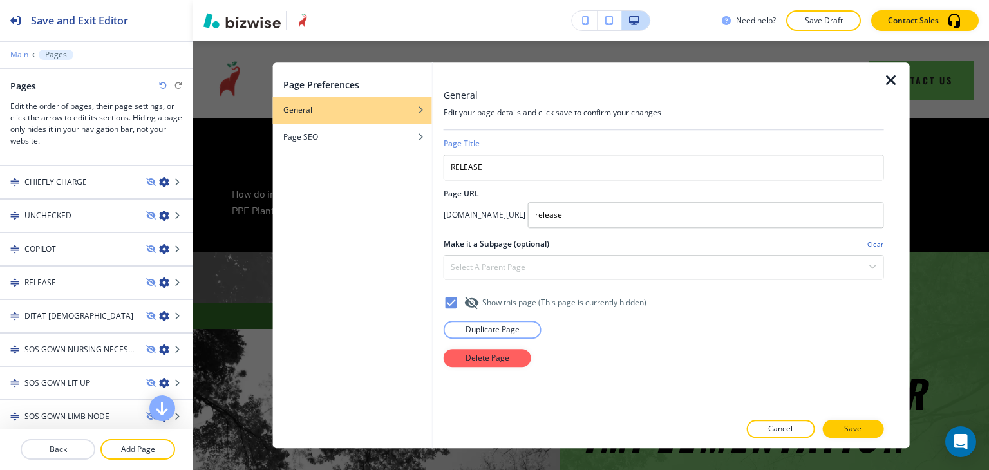
click at [22, 50] on p "Main" at bounding box center [19, 54] width 18 height 9
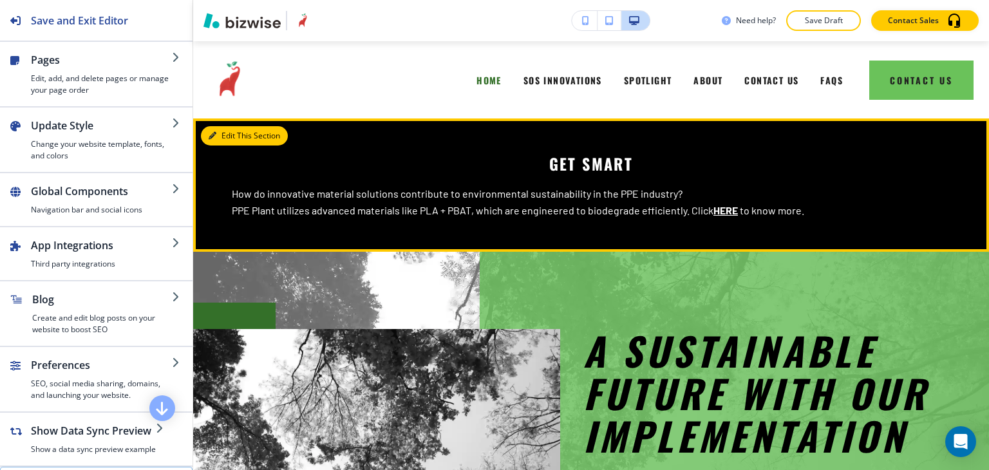
click at [233, 139] on button "Edit This Section" at bounding box center [244, 135] width 87 height 19
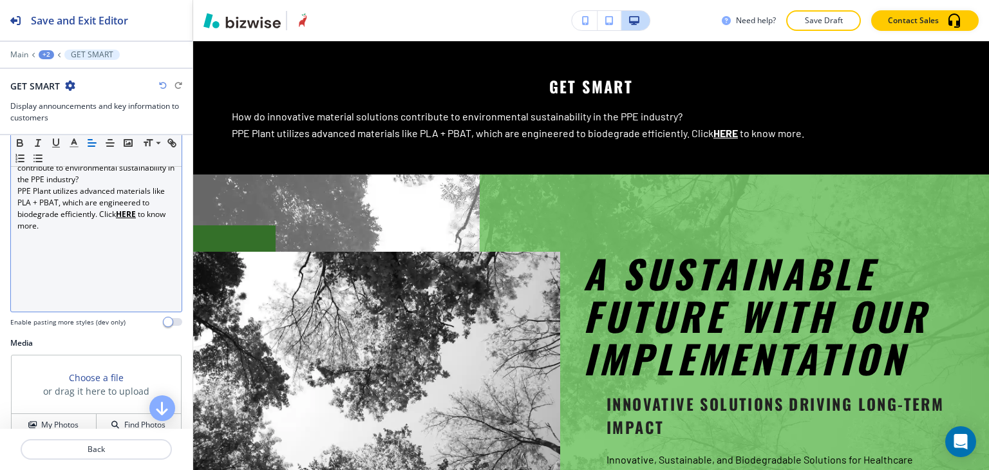
scroll to position [193, 0]
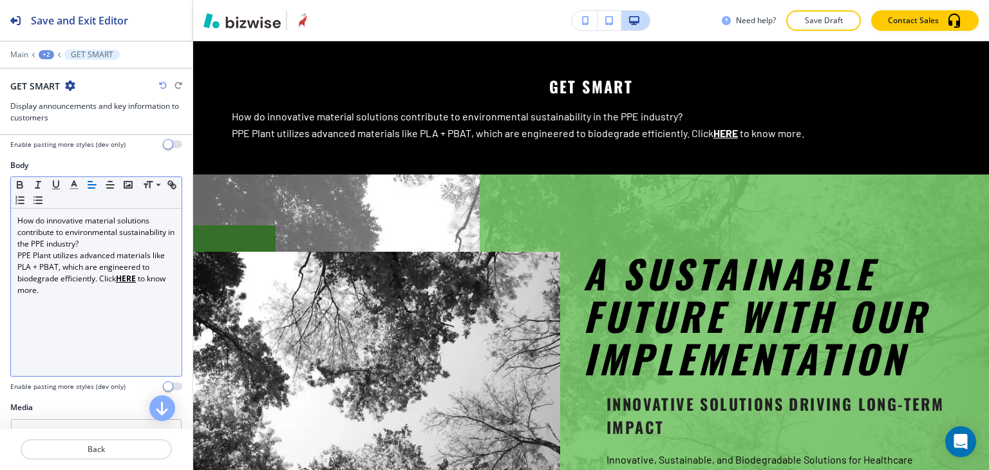
click at [126, 279] on u "HERE" at bounding box center [126, 278] width 20 height 11
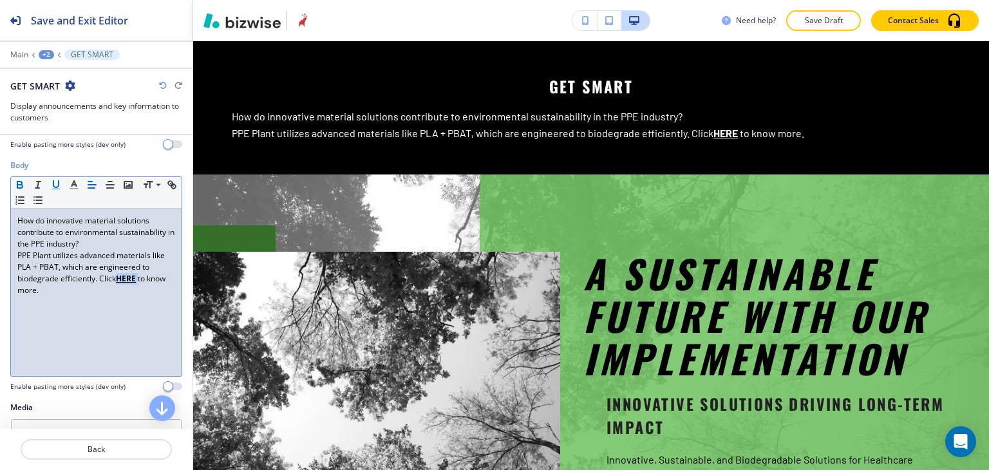
click at [126, 279] on u "HERE" at bounding box center [126, 278] width 20 height 11
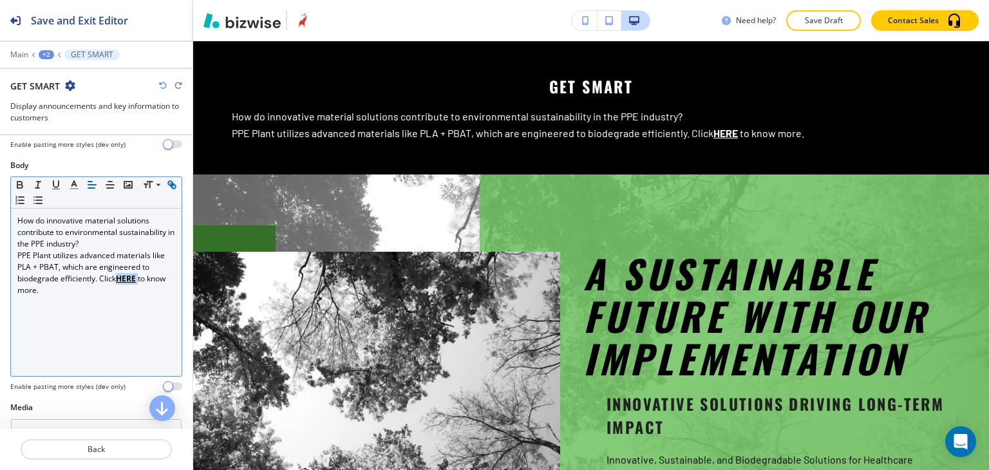
click at [166, 191] on icon "button" at bounding box center [172, 185] width 12 height 12
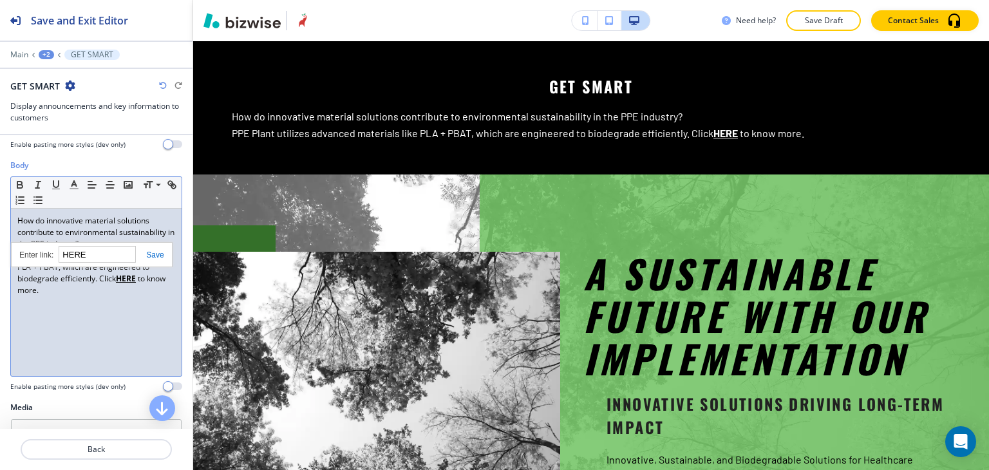
paste input "RELEASE"
click at [153, 251] on link at bounding box center [150, 255] width 28 height 9
click at [131, 274] on u "HERE" at bounding box center [126, 278] width 20 height 11
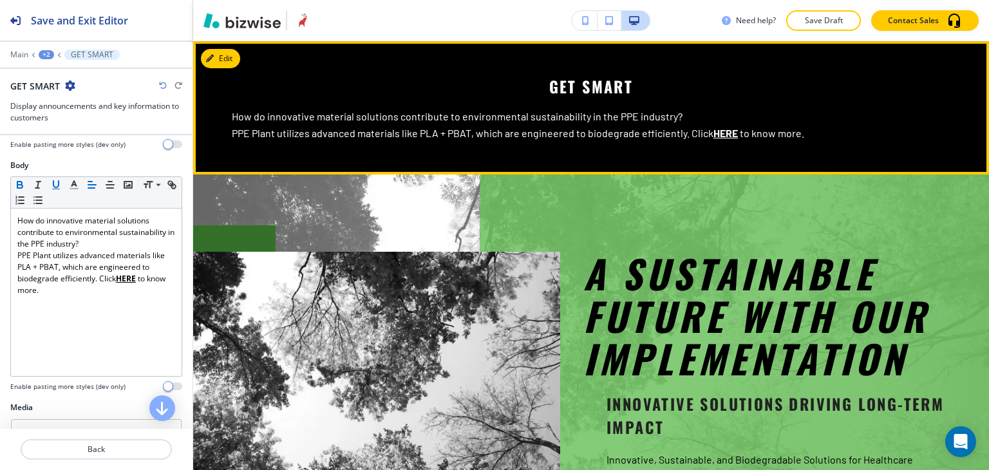
click at [720, 140] on p "PPE Plant utilizes advanced materials like PLA + PBAT, which are engineered to …" at bounding box center [591, 133] width 719 height 17
click at [717, 129] on u "HERE" at bounding box center [726, 133] width 24 height 12
click at [718, 129] on u "HERE" at bounding box center [726, 133] width 24 height 12
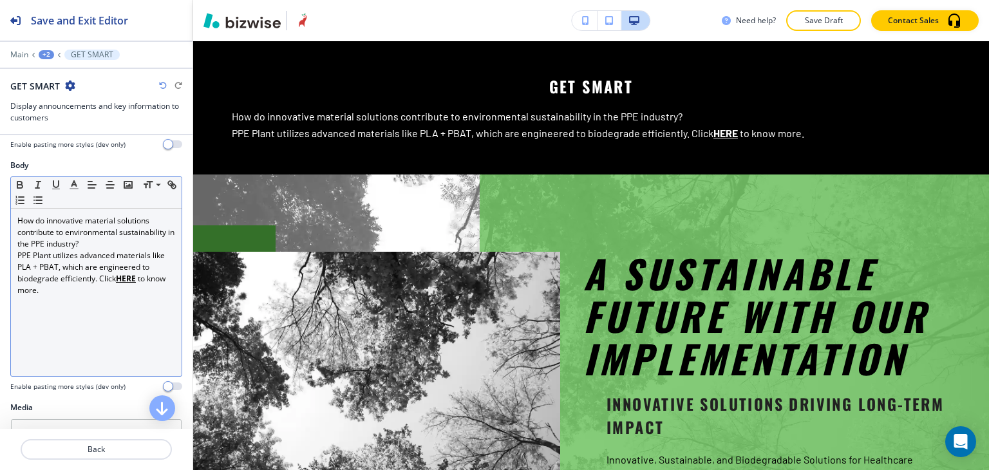
click at [126, 277] on u "HERE" at bounding box center [126, 278] width 20 height 11
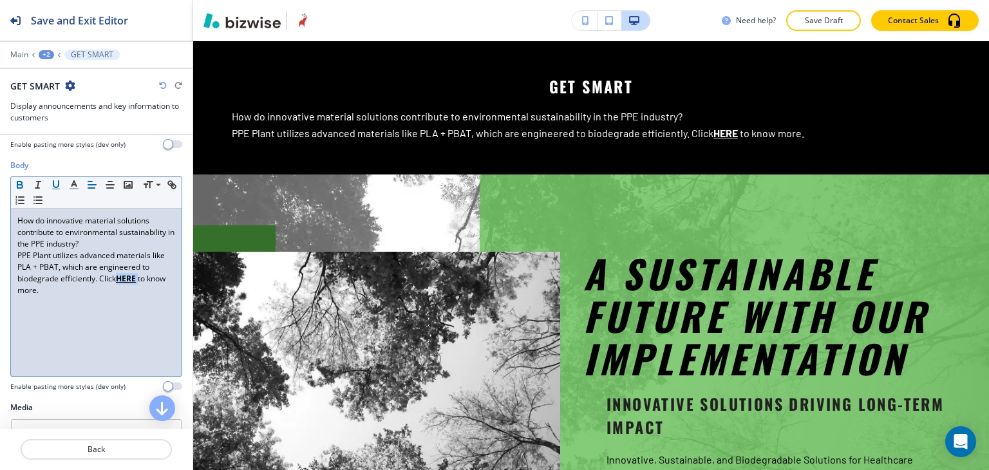
click at [126, 277] on u "HERE" at bounding box center [126, 278] width 20 height 11
click at [163, 193] on button "button" at bounding box center [172, 184] width 18 height 15
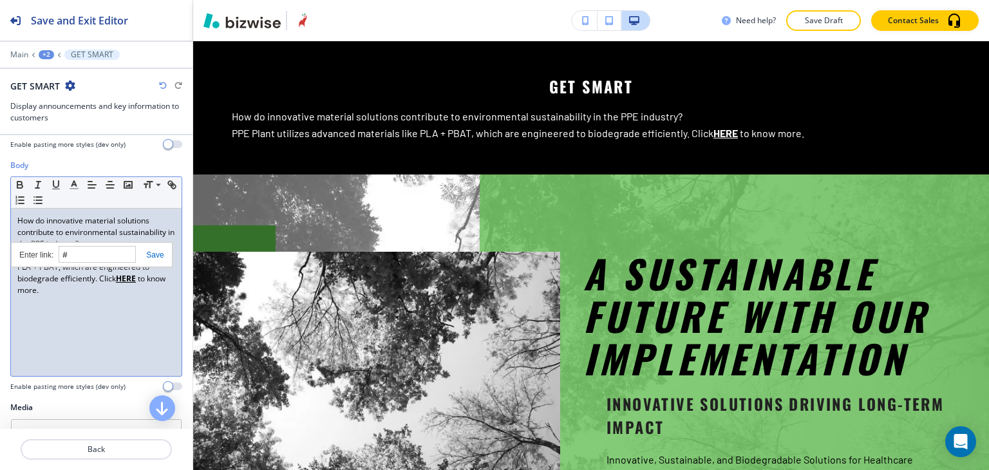
paste input "RELEASE"
click at [152, 252] on link at bounding box center [150, 255] width 28 height 9
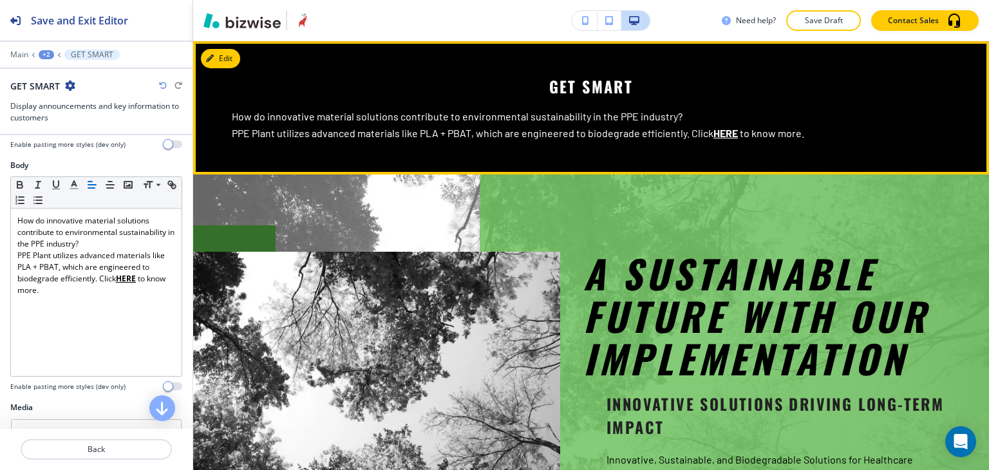
click at [716, 134] on u "HERE" at bounding box center [726, 133] width 24 height 12
click at [716, 132] on u "HERE" at bounding box center [726, 133] width 24 height 12
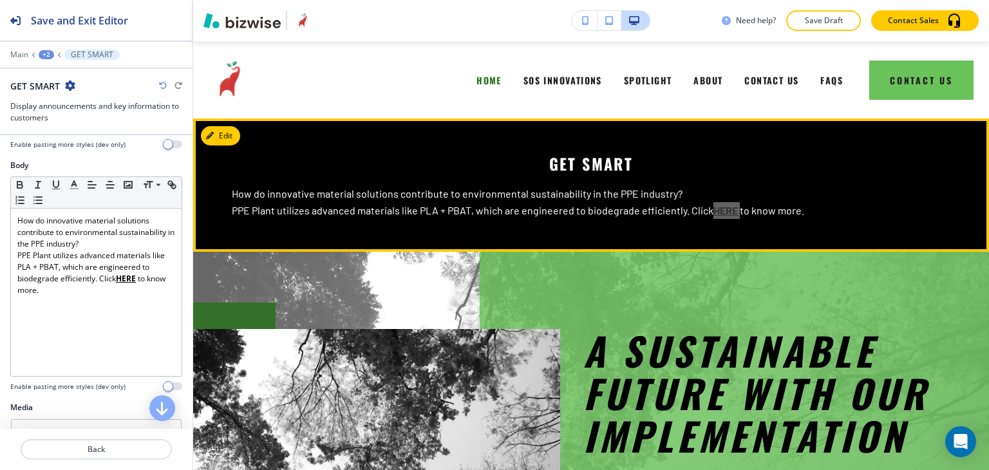
scroll to position [0, 0]
click at [788, 208] on link "to know more." at bounding box center [772, 210] width 64 height 12
click at [725, 211] on u "HERE" at bounding box center [726, 210] width 24 height 12
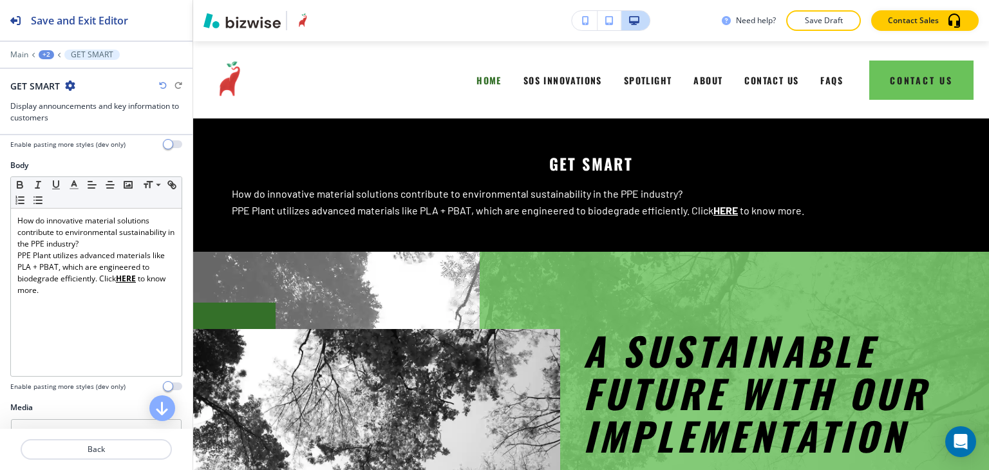
click at [739, 222] on div "GET SMART How do innovative material solutions contribute to environmental sust…" at bounding box center [591, 185] width 796 height 133
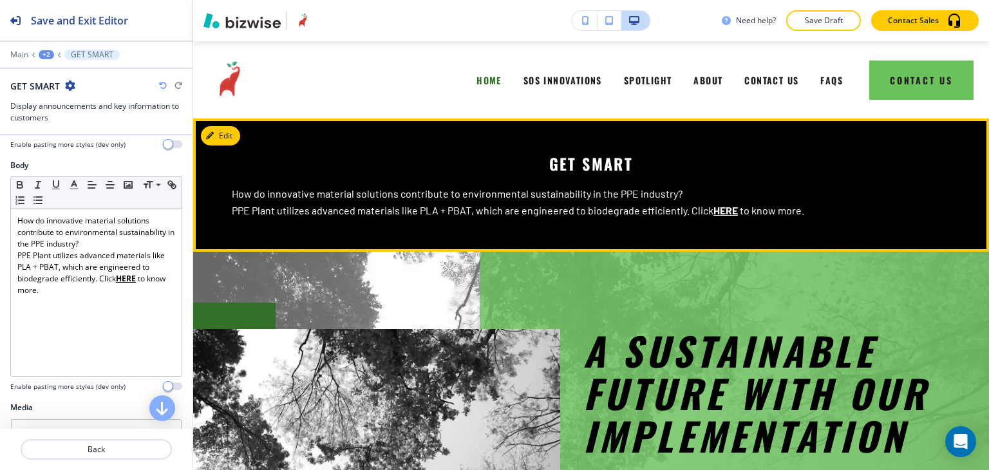
click at [788, 213] on link "to know more." at bounding box center [772, 210] width 64 height 12
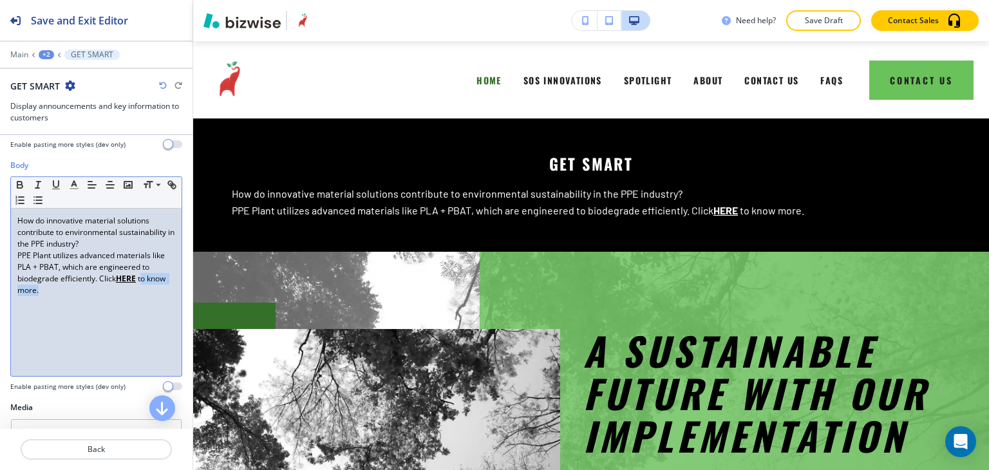
drag, startPoint x: 142, startPoint y: 276, endPoint x: 150, endPoint y: 287, distance: 14.3
click at [150, 287] on p "PPE Plant utilizes advanced materials like PLA + PBAT, which are engineered to …" at bounding box center [96, 273] width 158 height 46
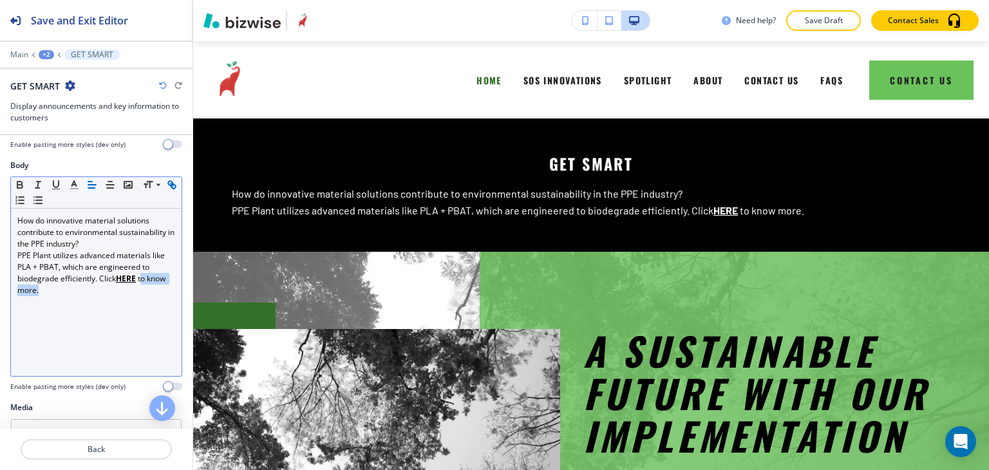
click at [166, 191] on icon "button" at bounding box center [172, 185] width 12 height 12
type input "o know more."
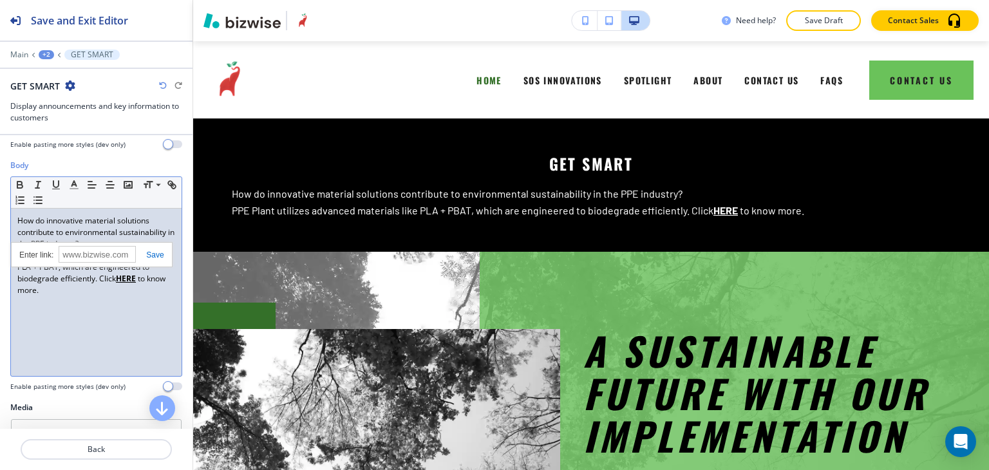
click at [152, 252] on link at bounding box center [150, 255] width 28 height 9
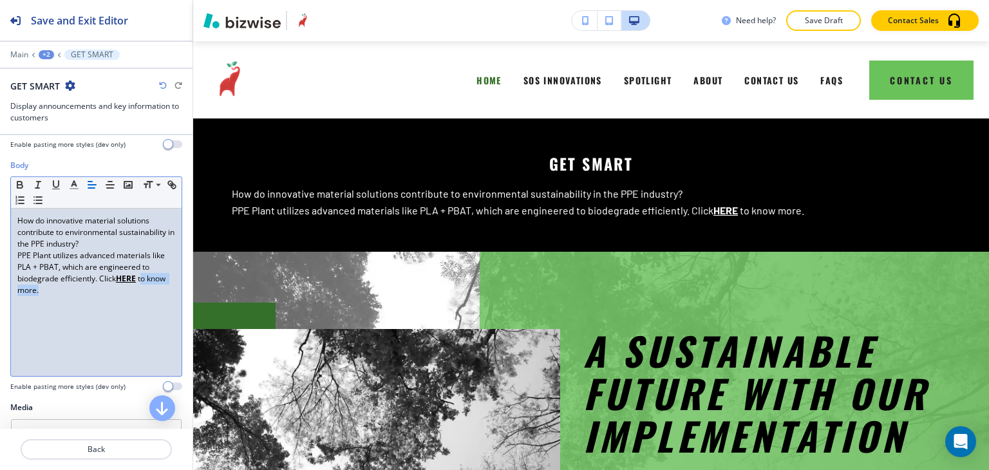
click at [95, 305] on div "How do innovative material solutions contribute to environmental sustainability…" at bounding box center [96, 292] width 171 height 167
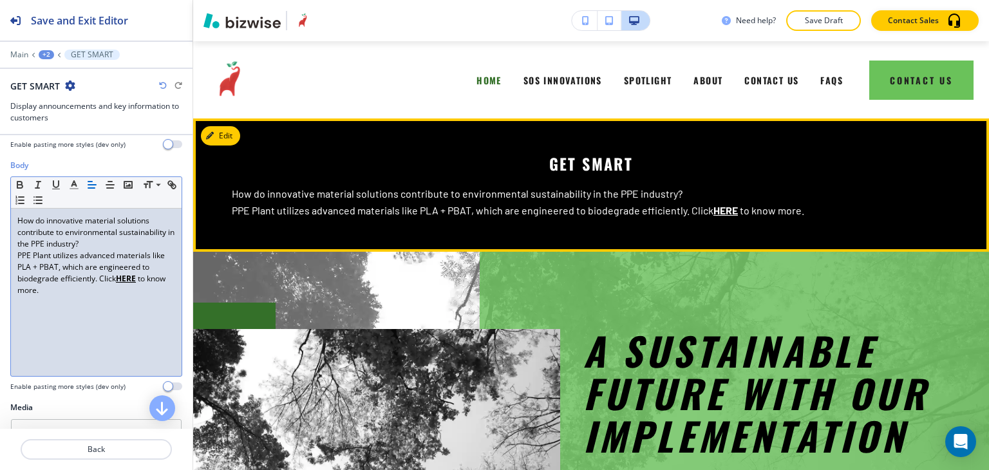
click at [772, 209] on link "o know more." at bounding box center [774, 210] width 61 height 12
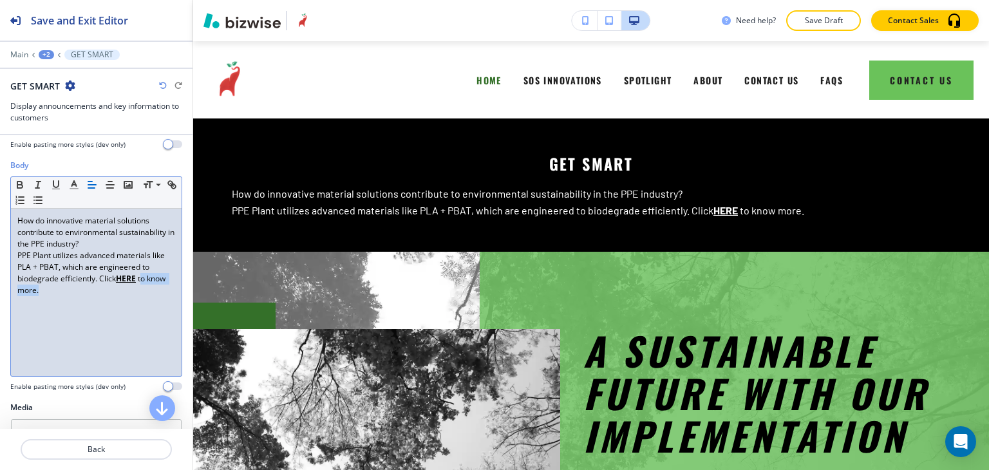
drag, startPoint x: 142, startPoint y: 278, endPoint x: 145, endPoint y: 287, distance: 9.0
click at [144, 287] on p "PPE Plant utilizes advanced materials like PLA + PBAT, which are engineered to …" at bounding box center [96, 273] width 158 height 46
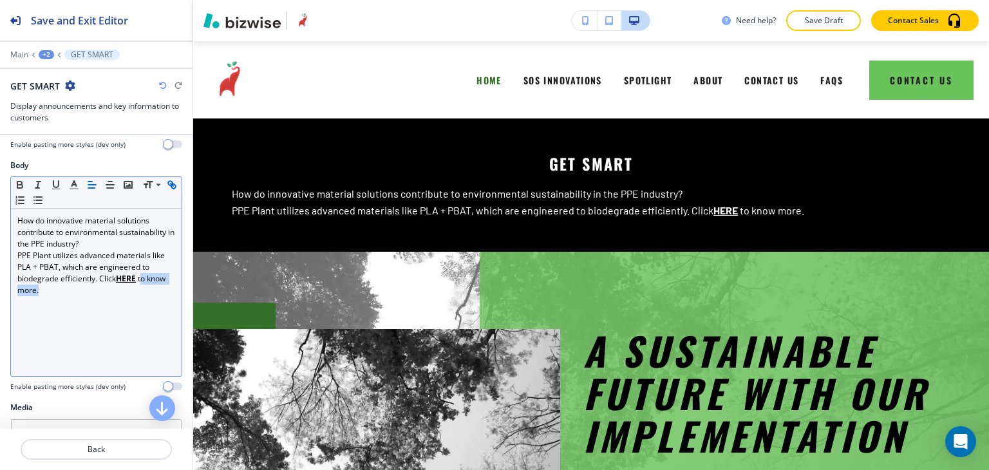
click at [166, 191] on icon "button" at bounding box center [172, 185] width 12 height 12
type input "o know more."
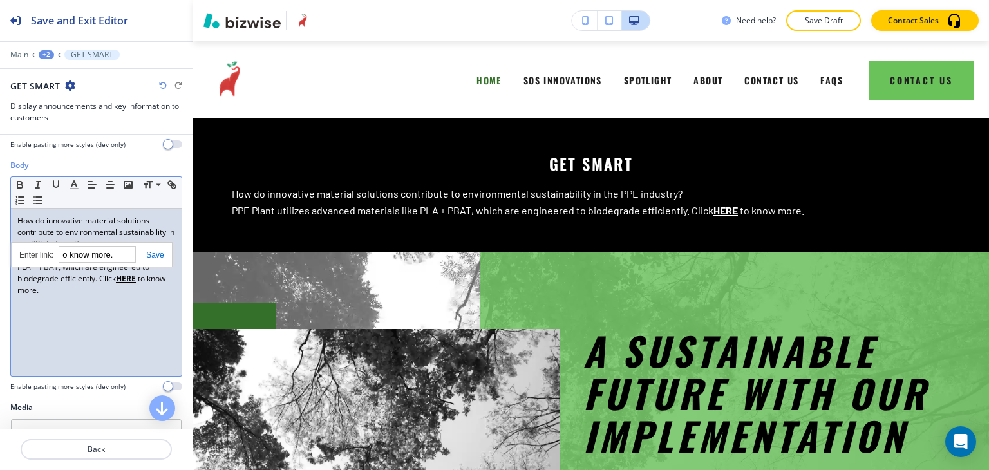
click at [129, 261] on div "o know more." at bounding box center [92, 254] width 162 height 25
click at [126, 256] on input "o know more." at bounding box center [97, 254] width 77 height 17
click at [126, 255] on input "o know more." at bounding box center [97, 254] width 77 height 17
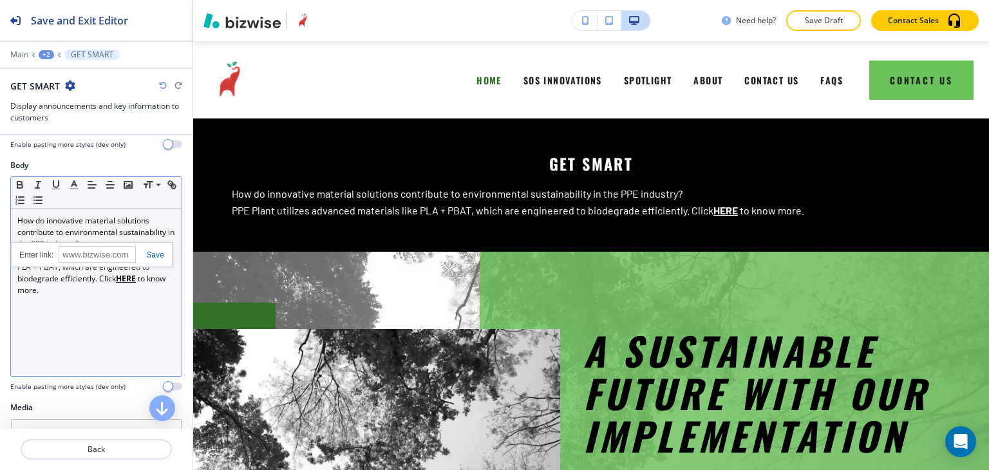
click at [154, 251] on link at bounding box center [150, 255] width 28 height 9
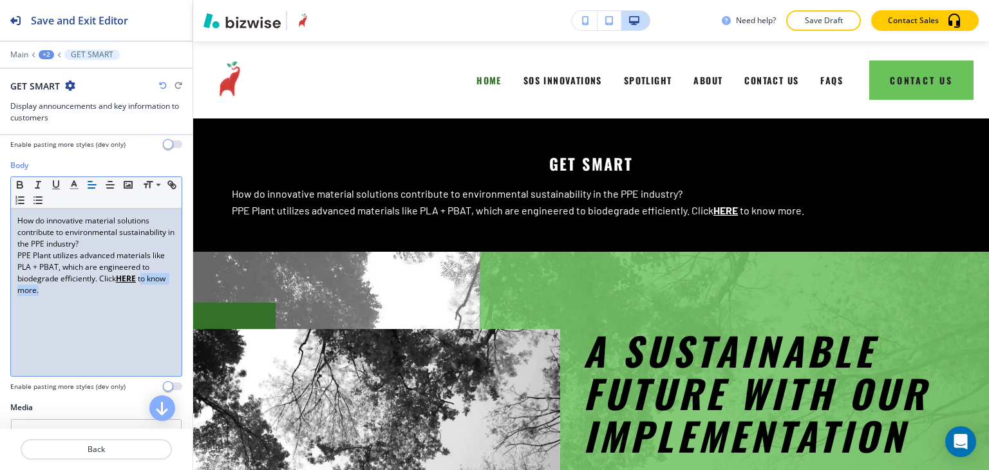
click at [117, 307] on div "How do innovative material solutions contribute to environmental sustainability…" at bounding box center [96, 292] width 171 height 167
click at [71, 302] on div "How do innovative material solutions contribute to environmental sustainability…" at bounding box center [96, 292] width 171 height 167
click at [72, 295] on div "How do innovative material solutions contribute to environmental sustainability…" at bounding box center [96, 292] width 171 height 167
click at [825, 21] on p "Save Draft" at bounding box center [823, 21] width 41 height 12
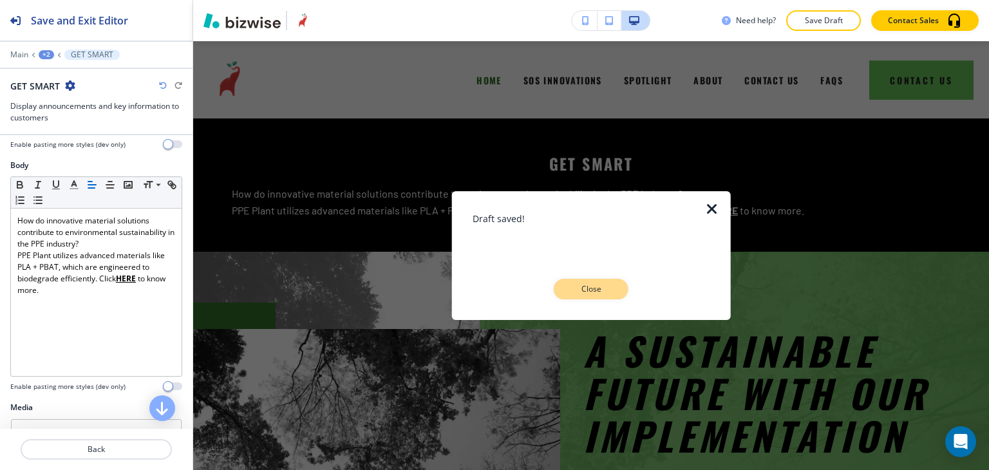
drag, startPoint x: 592, startPoint y: 278, endPoint x: 520, endPoint y: 256, distance: 75.0
click at [592, 279] on button "Close" at bounding box center [591, 289] width 75 height 21
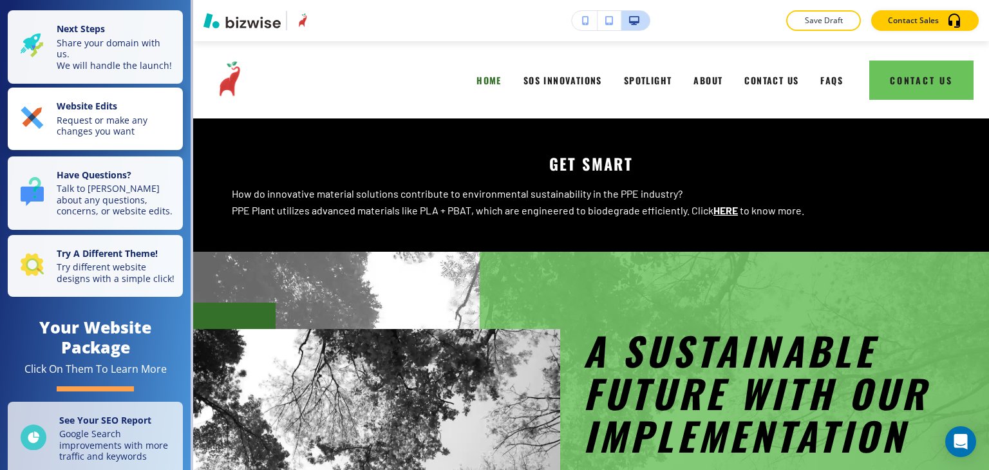
click at [113, 115] on p "Website Edits" at bounding box center [116, 107] width 119 height 14
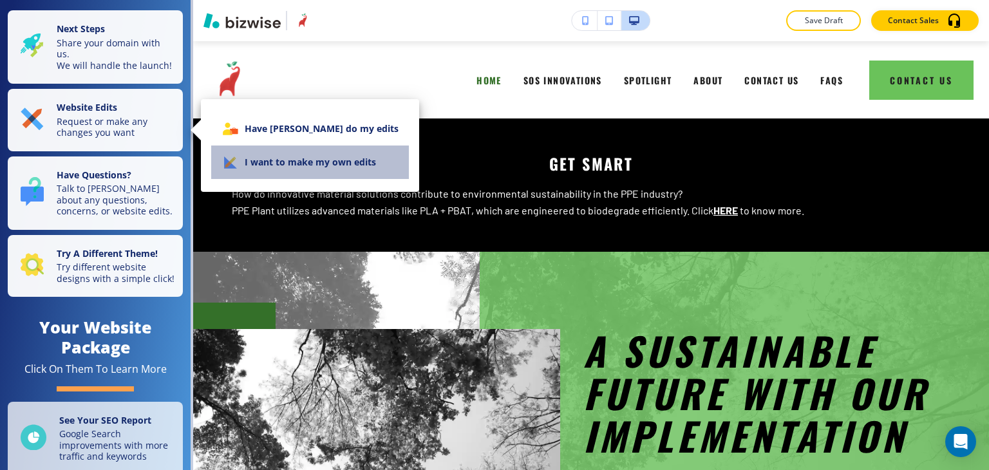
click at [316, 171] on li "I want to make my own edits" at bounding box center [310, 162] width 198 height 33
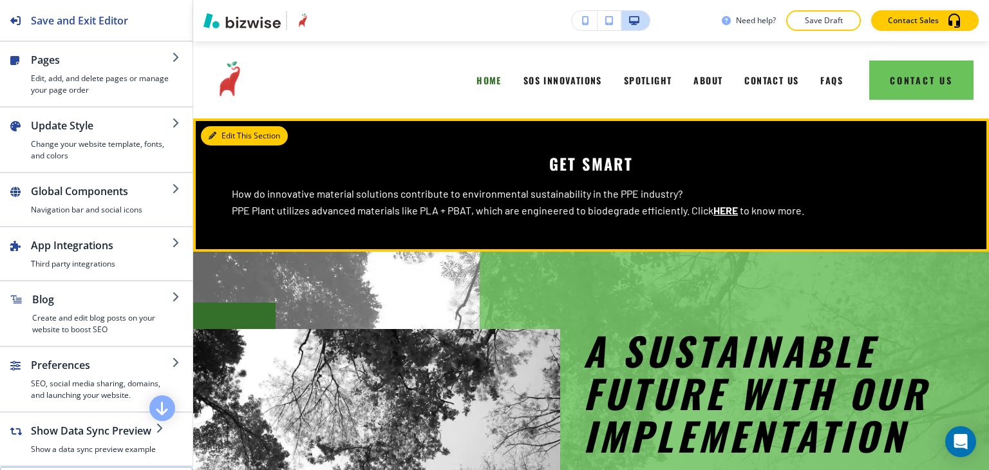
click at [236, 137] on button "Edit This Section" at bounding box center [244, 135] width 87 height 19
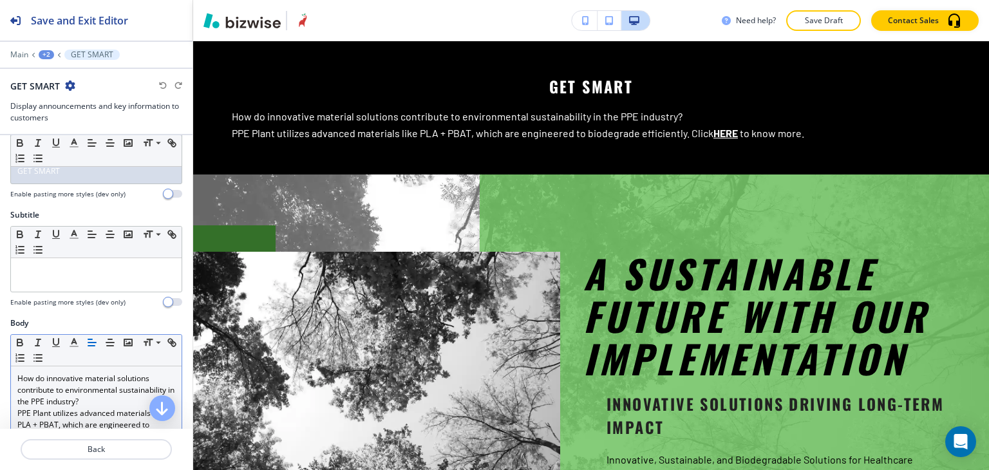
scroll to position [129, 0]
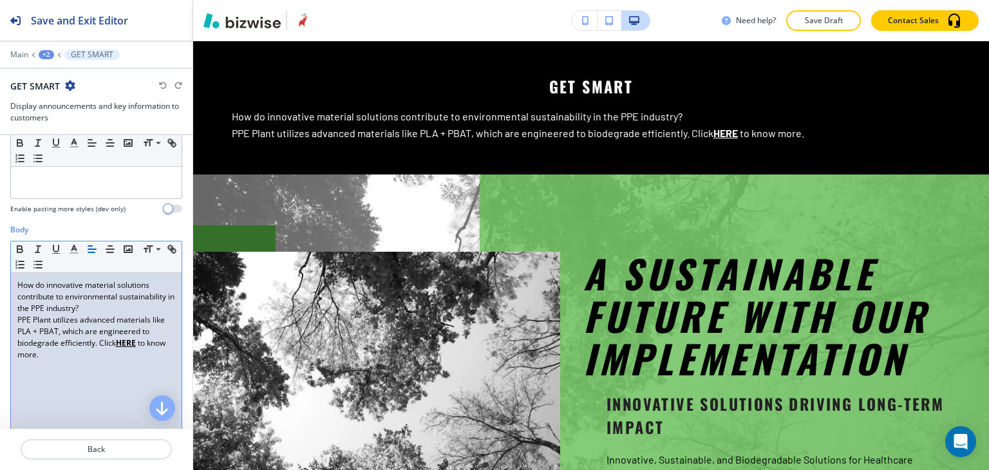
click at [93, 338] on p "PPE Plant utilizes advanced materials like PLA + PBAT, which are engineered to …" at bounding box center [96, 337] width 158 height 46
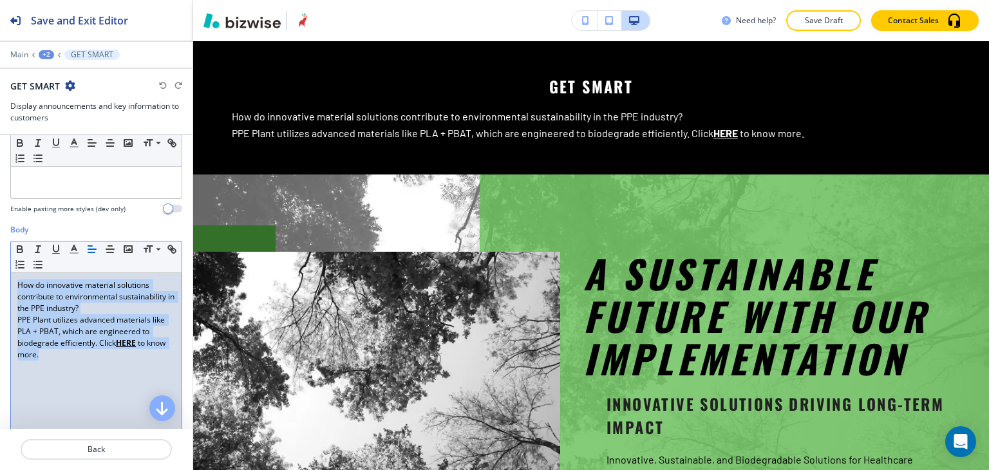
paste div
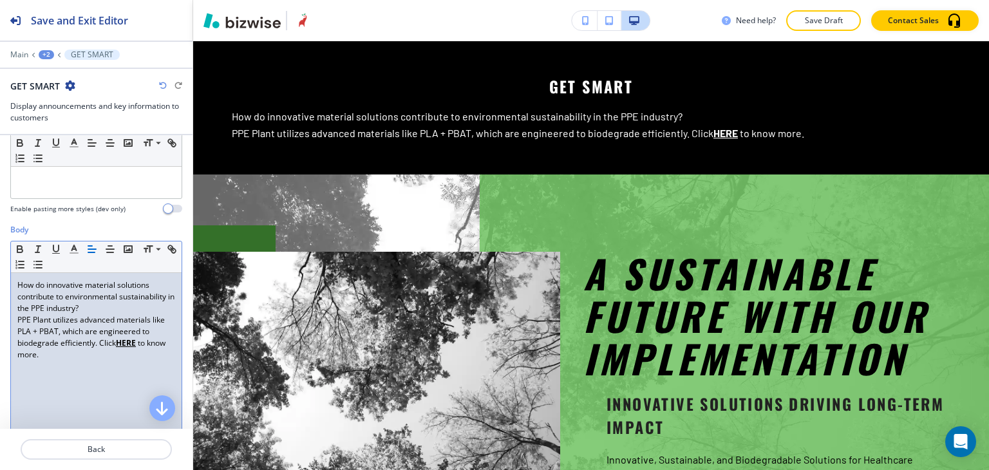
scroll to position [0, 0]
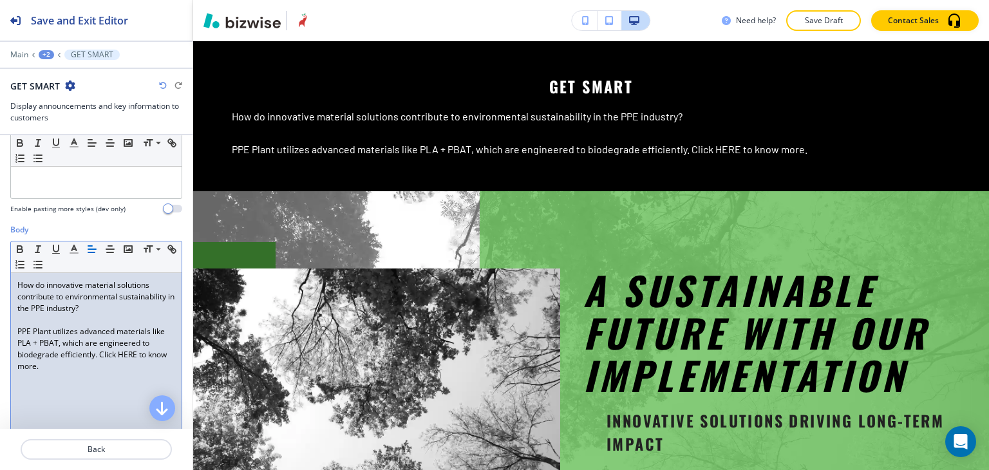
click at [67, 320] on p at bounding box center [96, 320] width 158 height 12
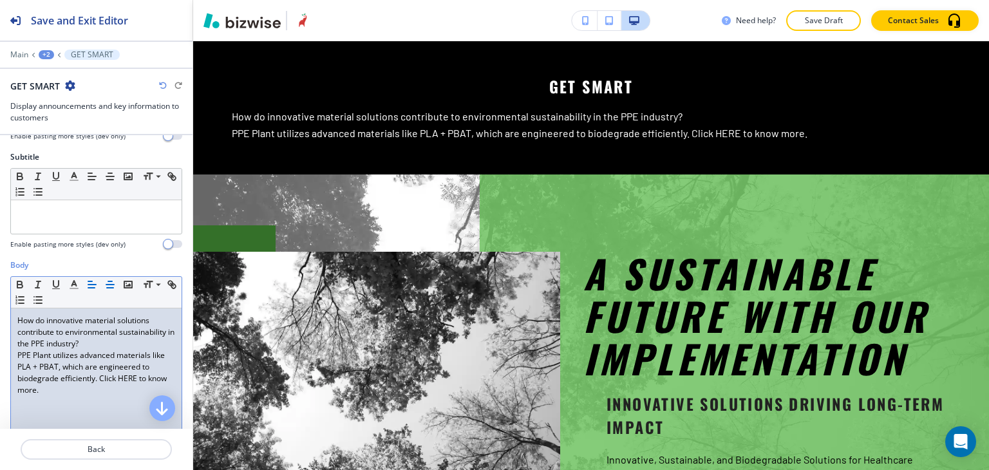
click at [106, 284] on icon "button" at bounding box center [110, 285] width 12 height 12
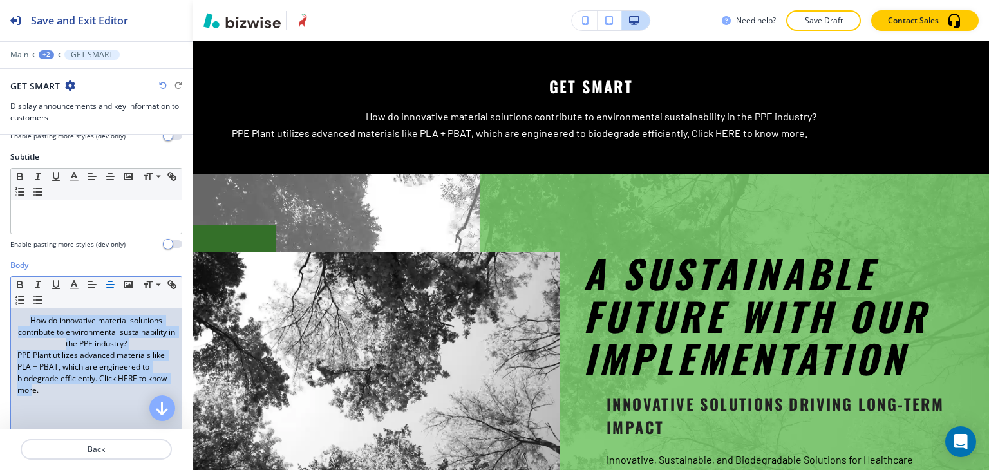
drag, startPoint x: 55, startPoint y: 395, endPoint x: 16, endPoint y: 312, distance: 91.9
click at [16, 312] on div "How do innovative material solutions contribute to environmental sustainability…" at bounding box center [96, 392] width 171 height 167
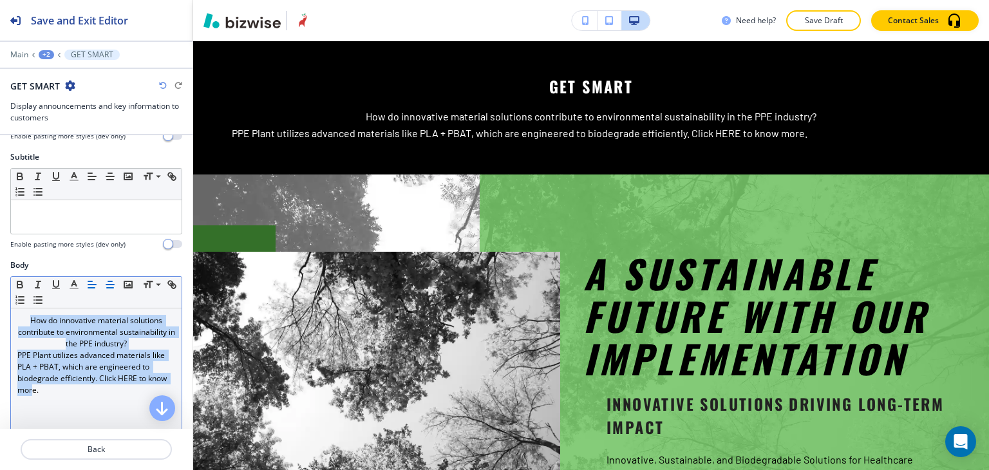
click at [111, 287] on icon "button" at bounding box center [110, 285] width 12 height 12
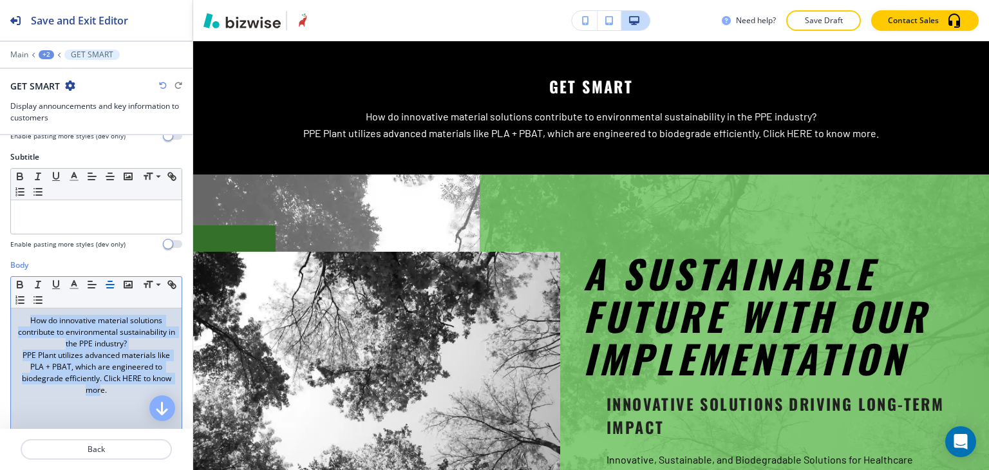
click at [108, 394] on div "How do innovative material solutions contribute to environmental sustainability…" at bounding box center [96, 392] width 171 height 167
drag, startPoint x: 130, startPoint y: 392, endPoint x: 16, endPoint y: 310, distance: 140.3
click at [16, 310] on div "How do innovative material solutions contribute to environmental sustainability…" at bounding box center [96, 392] width 171 height 167
click at [106, 279] on icon "button" at bounding box center [110, 285] width 12 height 12
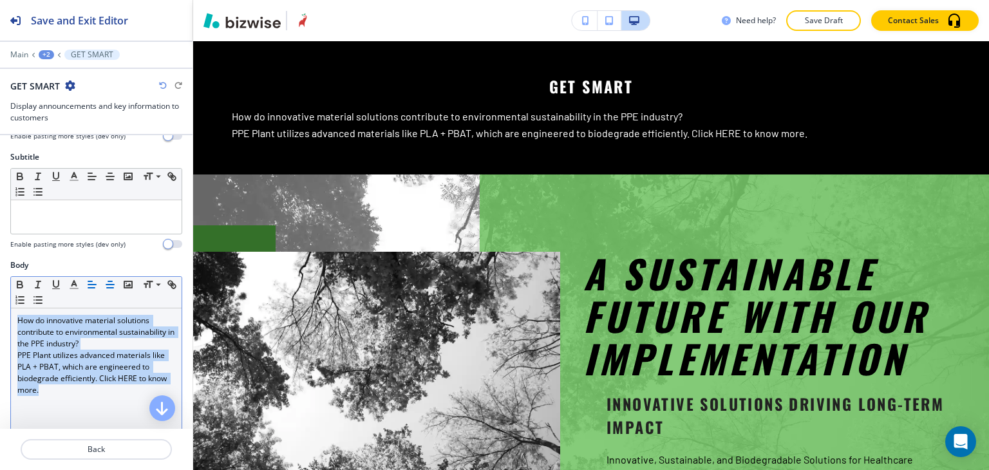
click at [108, 279] on icon "button" at bounding box center [110, 285] width 12 height 12
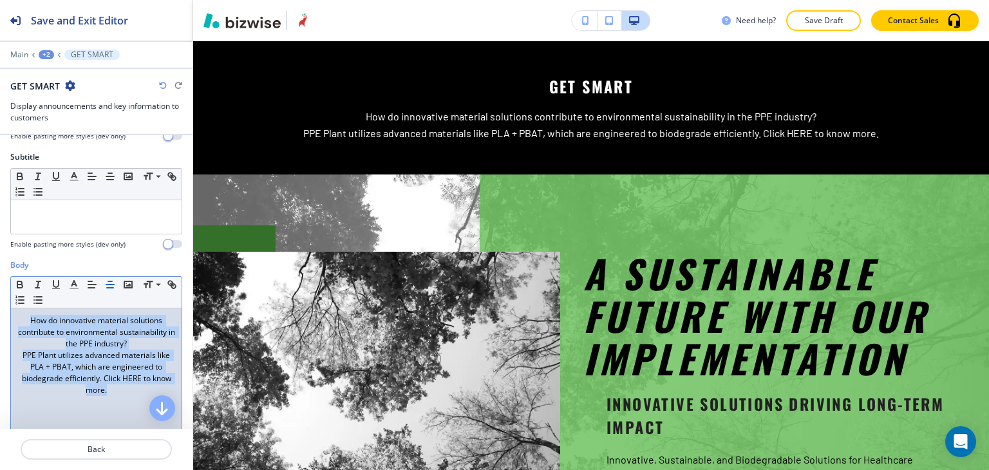
drag, startPoint x: 119, startPoint y: 412, endPoint x: 129, endPoint y: 394, distance: 21.1
click at [119, 412] on div "How do innovative material solutions contribute to environmental sustainability…" at bounding box center [96, 392] width 171 height 167
click at [135, 383] on p "PPE Plant utilizes advanced materials like PLA + PBAT, which are engineered to …" at bounding box center [96, 373] width 158 height 46
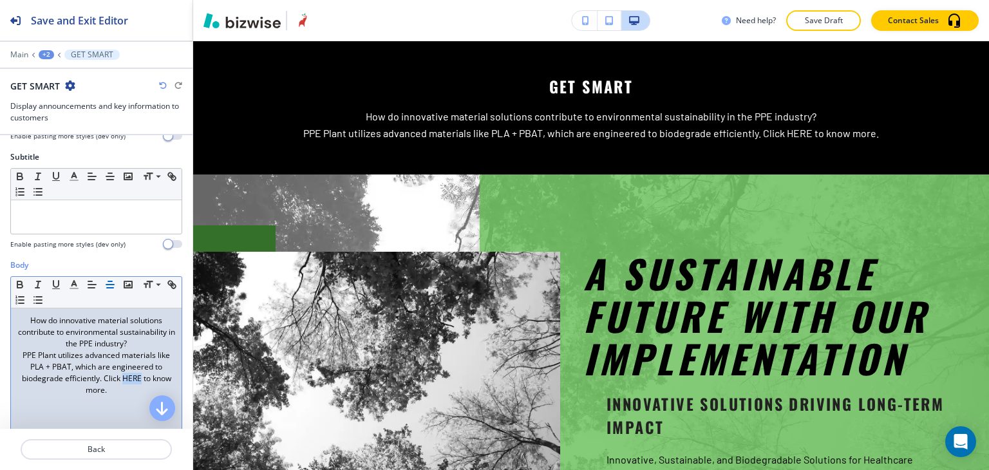
drag, startPoint x: 144, startPoint y: 378, endPoint x: 129, endPoint y: 378, distance: 14.8
click at [129, 378] on p "PPE Plant utilizes advanced materials like PLA + PBAT, which are engineered to …" at bounding box center [96, 373] width 158 height 46
click at [22, 281] on icon "button" at bounding box center [19, 282] width 5 height 3
click at [52, 280] on icon "button" at bounding box center [56, 285] width 12 height 12
click at [116, 386] on p "PPE Plant utilizes advanced materials like PLA + PBAT, which are engineered to …" at bounding box center [96, 373] width 158 height 46
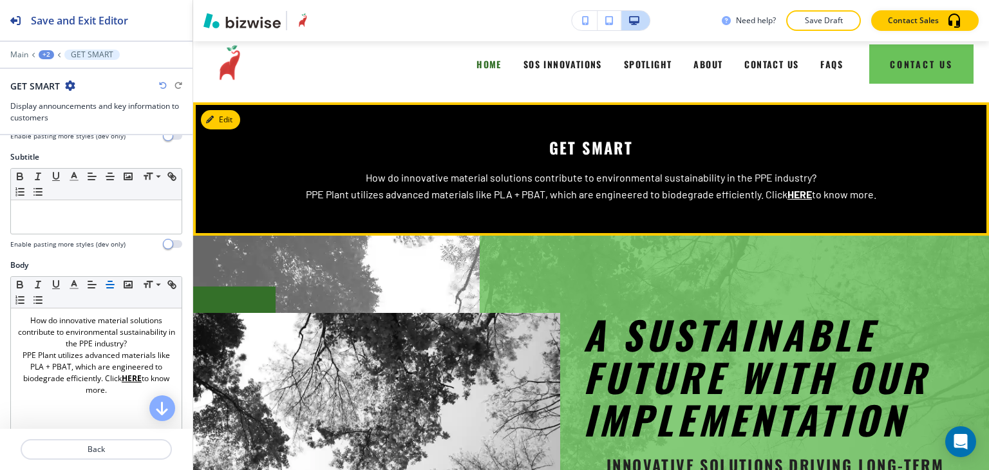
scroll to position [0, 0]
